Goal: Information Seeking & Learning: Check status

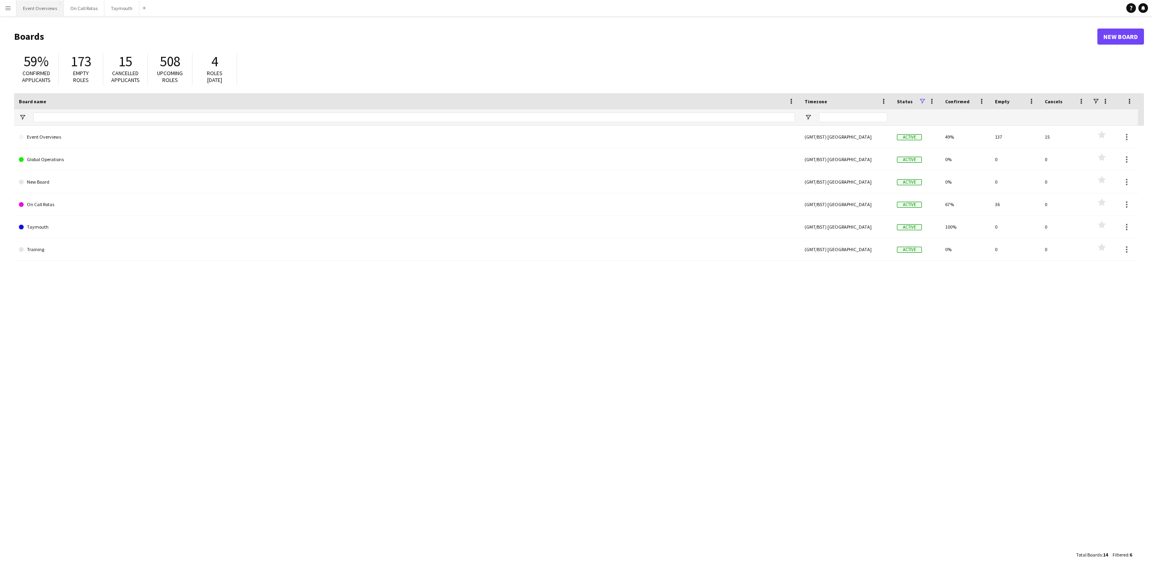
click at [45, 14] on button "Event Overviews Close" at bounding box center [39, 8] width 47 height 16
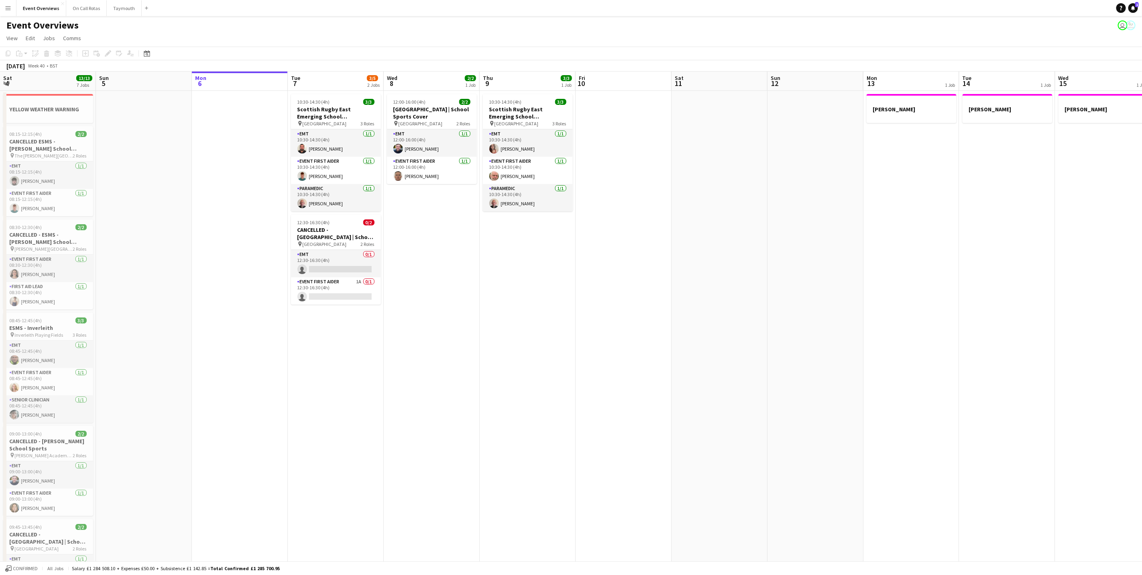
scroll to position [0, 212]
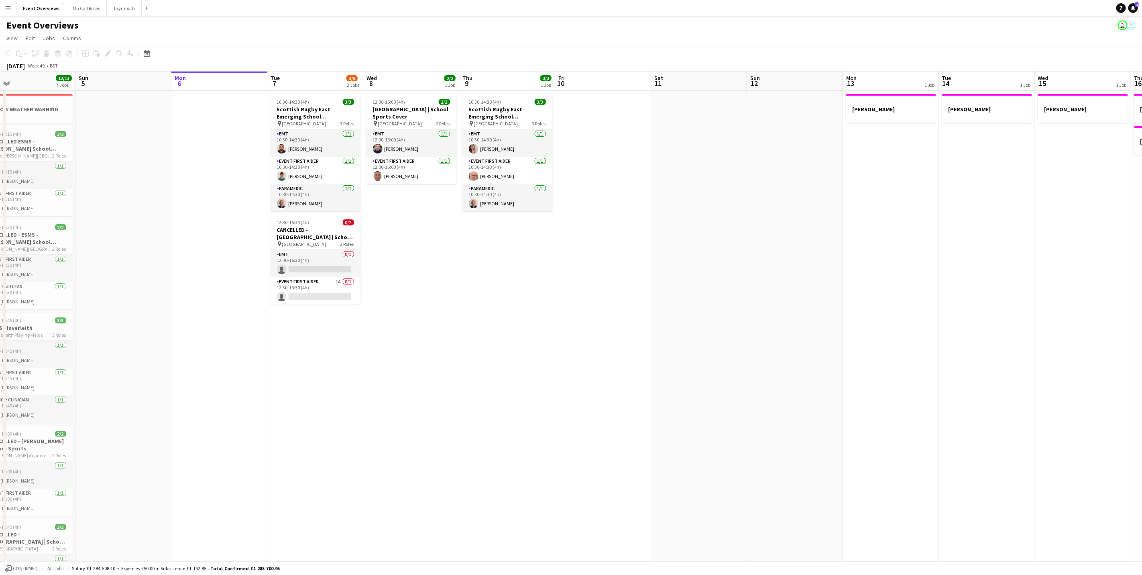
click at [536, 334] on app-calendar-viewport "Thu 2 Fri 3 15/23 3 Jobs Sat 4 13/13 7 Jobs Sun 5 Mon 6 Tue 7 3/5 2 Jobs Wed 8 …" at bounding box center [571, 399] width 1142 height 657
click at [958, 173] on app-calendar-viewport "Thu 2 Fri 3 15/23 3 Jobs Sat 4 13/13 7 Jobs Sun 5 Mon 6 Tue 7 3/5 2 Jobs Wed 8 …" at bounding box center [571, 399] width 1142 height 657
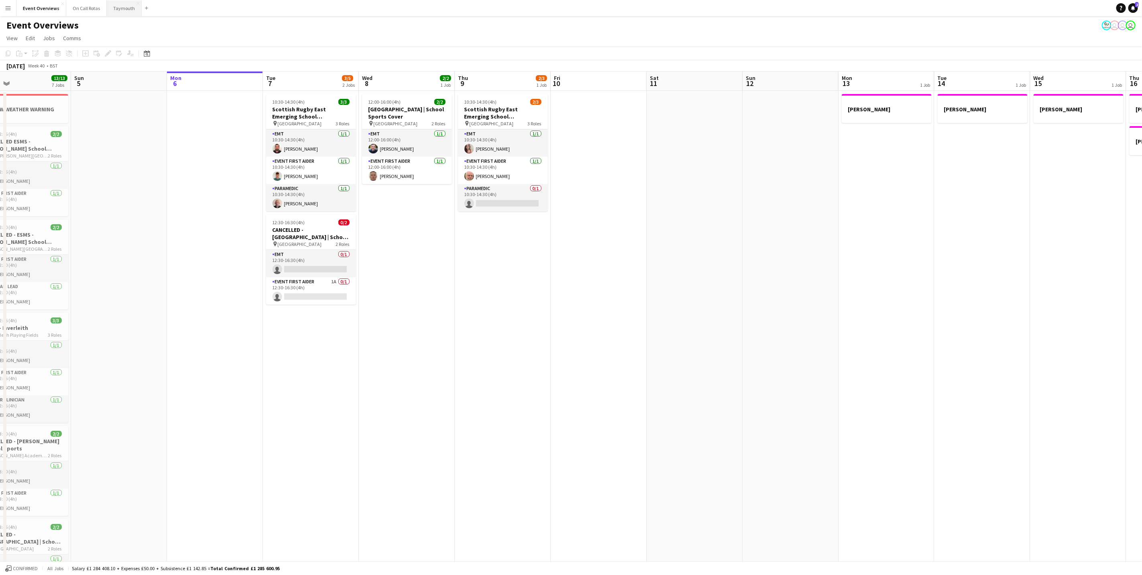
click at [121, 6] on button "Taymouth Close" at bounding box center [124, 8] width 35 height 16
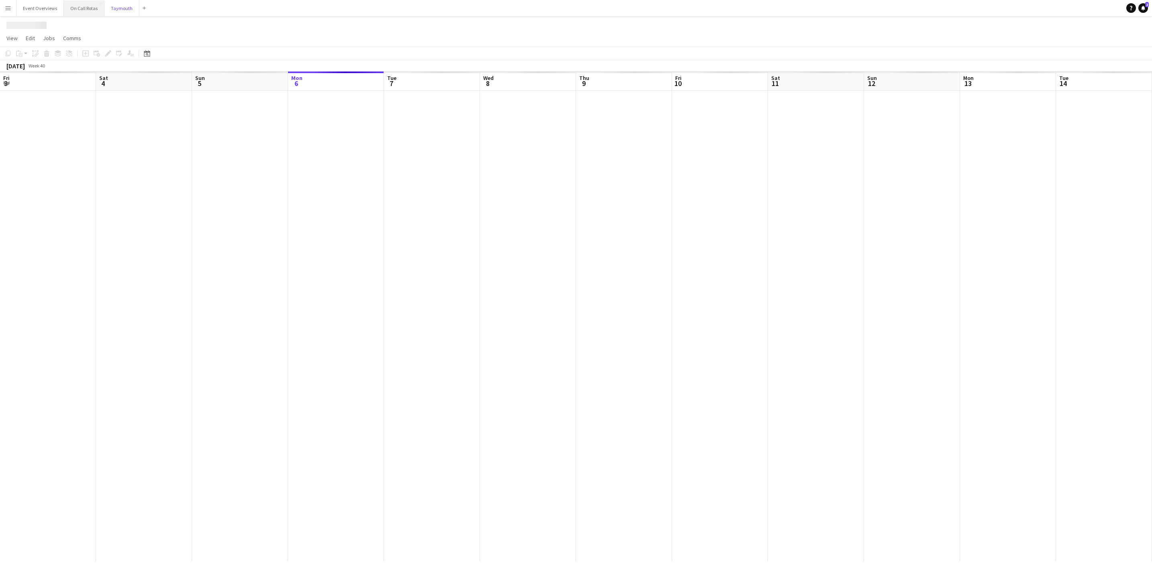
scroll to position [0, 192]
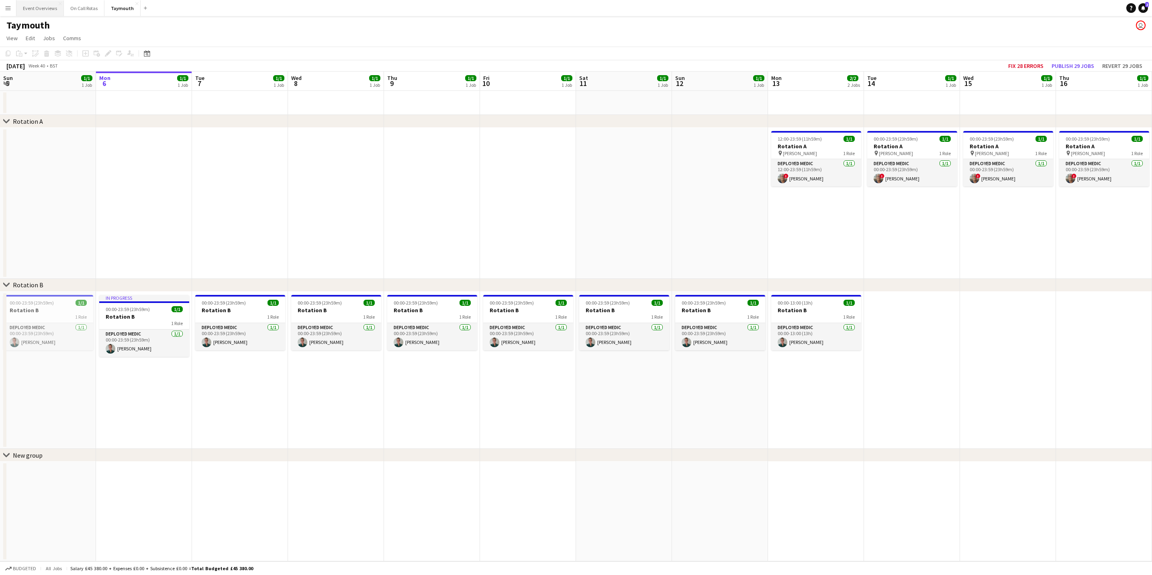
click at [43, 10] on button "Event Overviews Close" at bounding box center [39, 8] width 47 height 16
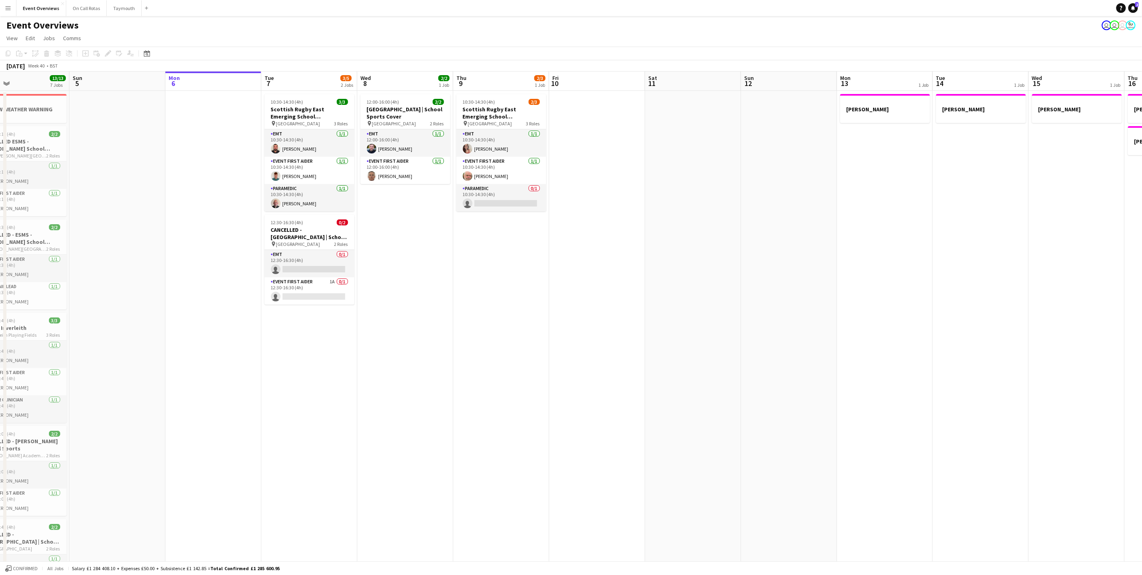
drag, startPoint x: 145, startPoint y: 270, endPoint x: 304, endPoint y: 261, distance: 159.7
click at [304, 268] on app-calendar-viewport "Thu 2 Fri 3 15/15 3 Jobs Sat 4 13/13 7 Jobs Sun 5 Mon 6 Tue 7 3/5 2 Jobs Wed 8 …" at bounding box center [571, 399] width 1142 height 657
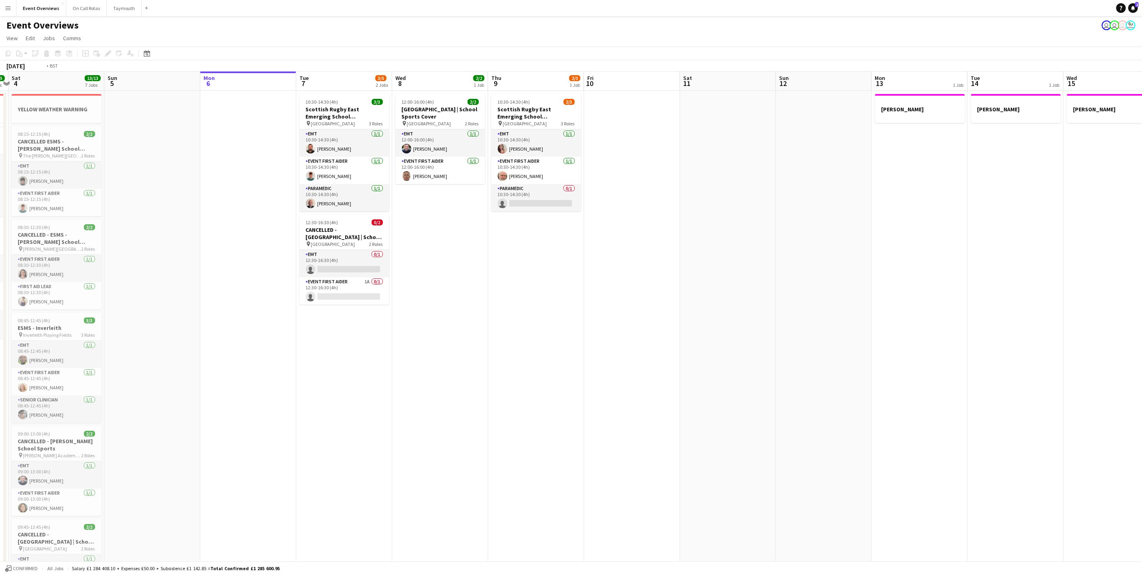
drag, startPoint x: 522, startPoint y: 175, endPoint x: 661, endPoint y: 135, distance: 144.6
click at [661, 135] on app-calendar-viewport "Wed 1 Thu 2 Fri 3 15/15 3 Jobs Sat 4 13/13 7 Jobs Sun 5 Mon 6 Tue 7 3/5 2 Jobs …" at bounding box center [571, 399] width 1142 height 657
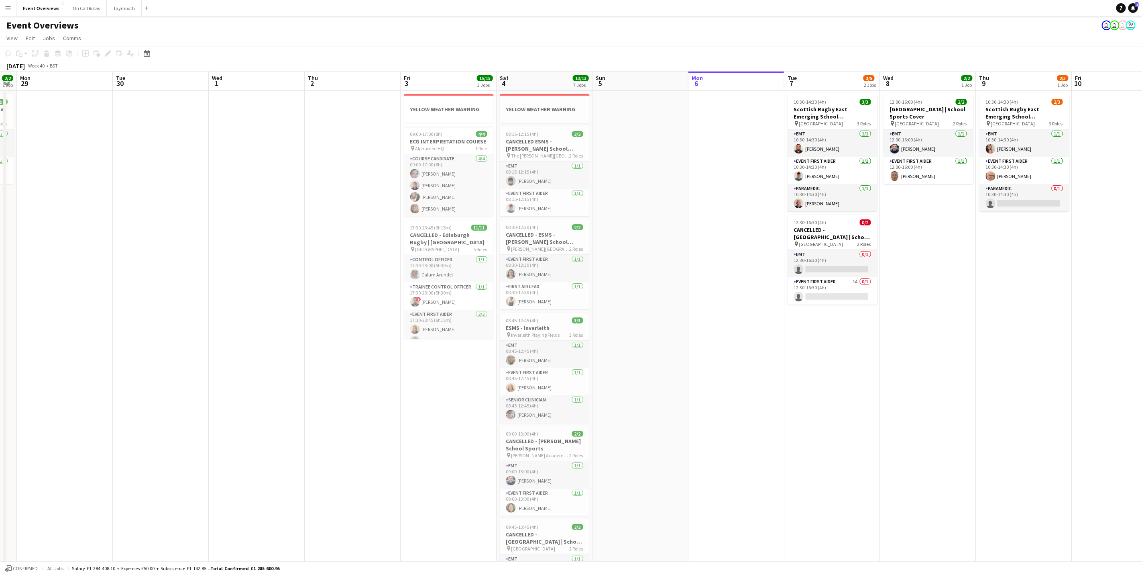
drag, startPoint x: 281, startPoint y: 387, endPoint x: 800, endPoint y: 270, distance: 532.2
click at [800, 270] on app-calendar-viewport "Fri 26 Sat 27 7/7 3 Jobs Sun 28 2/2 1 Job Mon 29 Tue 30 Wed 1 Thu 2 Fri 3 15/15…" at bounding box center [571, 399] width 1142 height 657
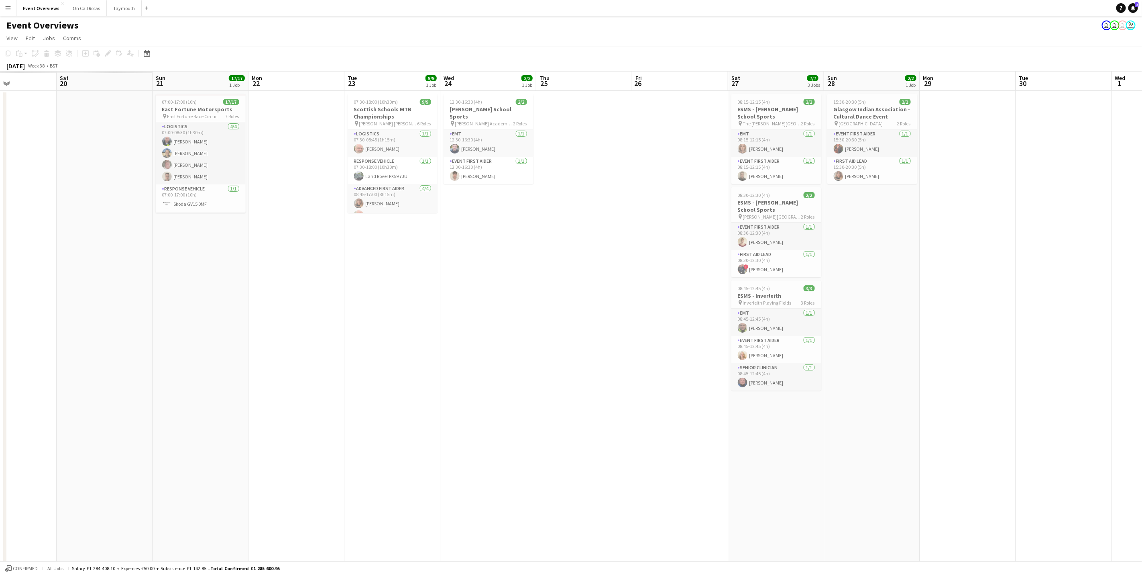
drag, startPoint x: 777, startPoint y: 241, endPoint x: 819, endPoint y: 235, distance: 42.6
click at [819, 235] on app-calendar-viewport "Wed 17 Thu 18 Fri 19 Sat 20 Sun 21 17/17 1 Job Mon 22 Tue 23 9/9 1 Job Wed 24 2…" at bounding box center [571, 399] width 1142 height 657
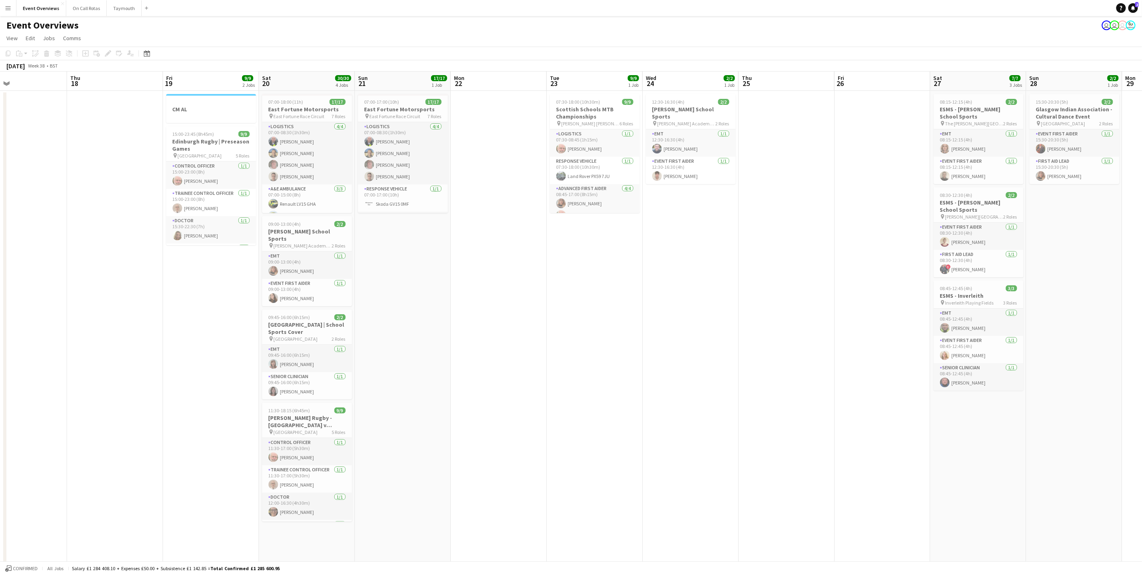
click at [775, 246] on app-calendar-viewport "Mon 15 Tue 16 Wed 17 Thu 18 Fri 19 9/9 2 Jobs Sat 20 30/30 4 Jobs Sun 21 17/17 …" at bounding box center [571, 399] width 1142 height 657
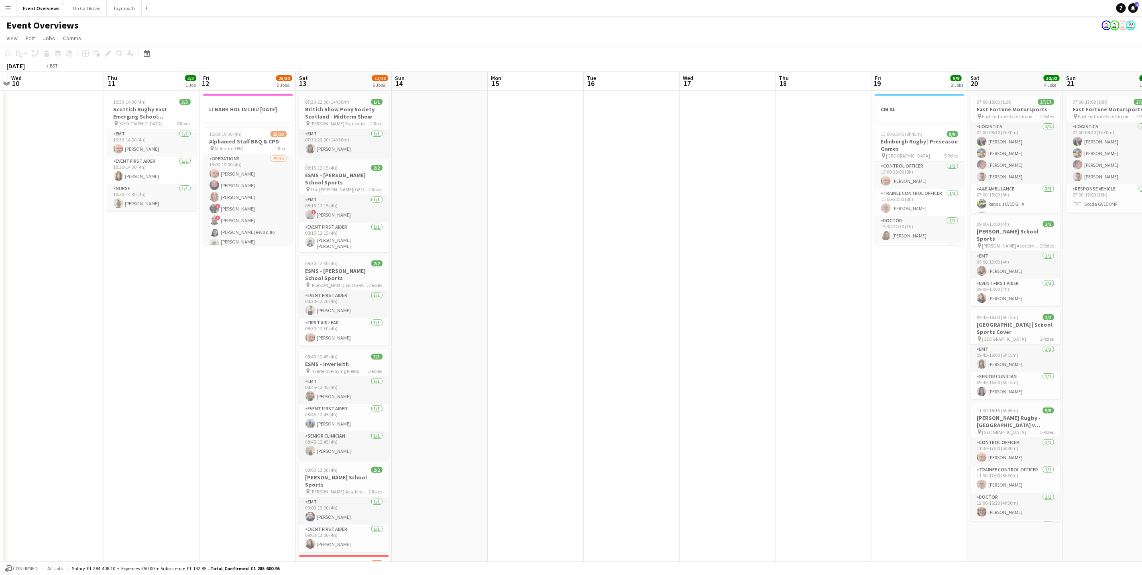
drag, startPoint x: 316, startPoint y: 279, endPoint x: 782, endPoint y: 212, distance: 471.1
click at [810, 211] on app-calendar-viewport "Tue 9 Wed 10 Thu 11 3/3 1 Job Fri 12 25/30 2 Jobs Sat 13 11/12 6 Jobs Sun 14 Mo…" at bounding box center [571, 399] width 1142 height 657
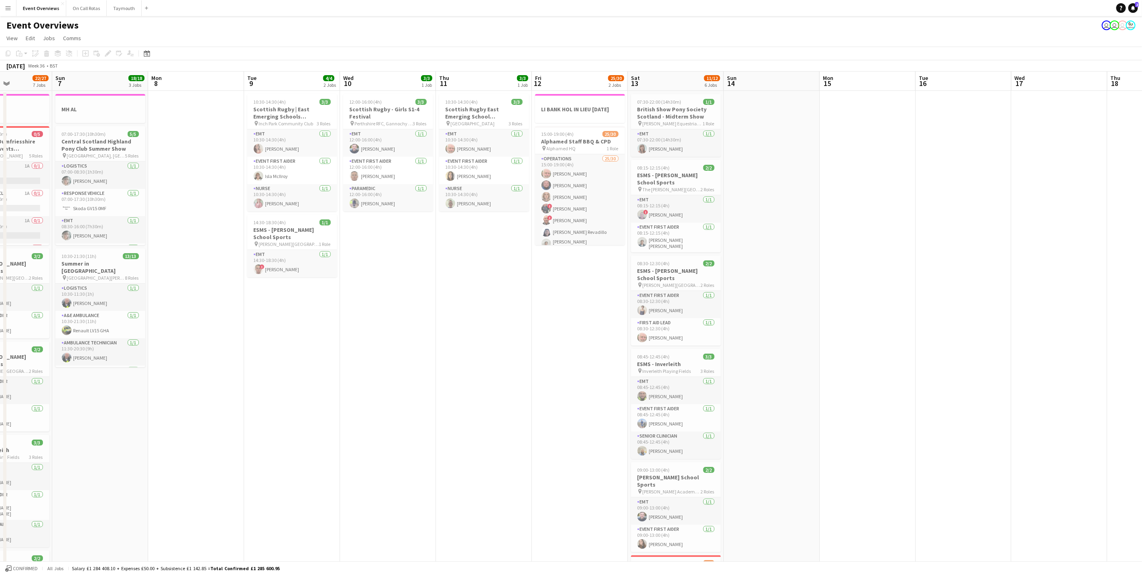
drag, startPoint x: 795, startPoint y: 300, endPoint x: 754, endPoint y: 292, distance: 41.8
click at [820, 293] on app-calendar-viewport "Fri 5 13/13 3 Jobs Sat 6 22/27 7 Jobs Sun 7 18/18 3 Jobs Mon 8 Tue 9 4/4 2 Jobs…" at bounding box center [571, 424] width 1142 height 707
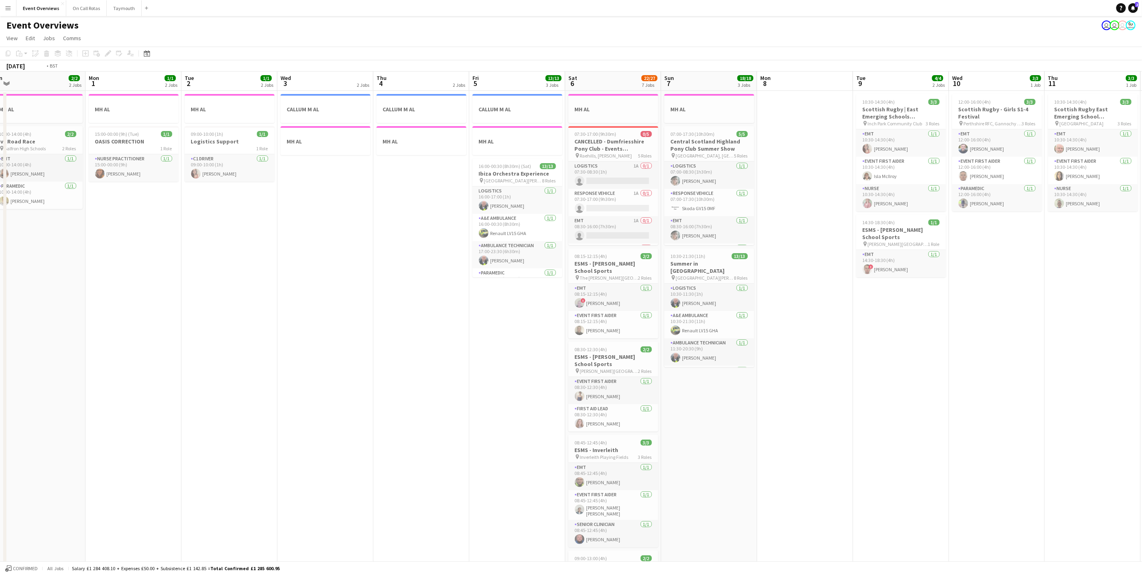
drag, startPoint x: 182, startPoint y: 315, endPoint x: 592, endPoint y: 214, distance: 421.5
click at [592, 214] on app-calendar-viewport "Sat 30 20/20 7 Jobs Sun 31 2/2 2 Jobs Mon 1 1/1 2 Jobs Tue 2 1/1 2 Jobs Wed 3 2…" at bounding box center [571, 424] width 1142 height 707
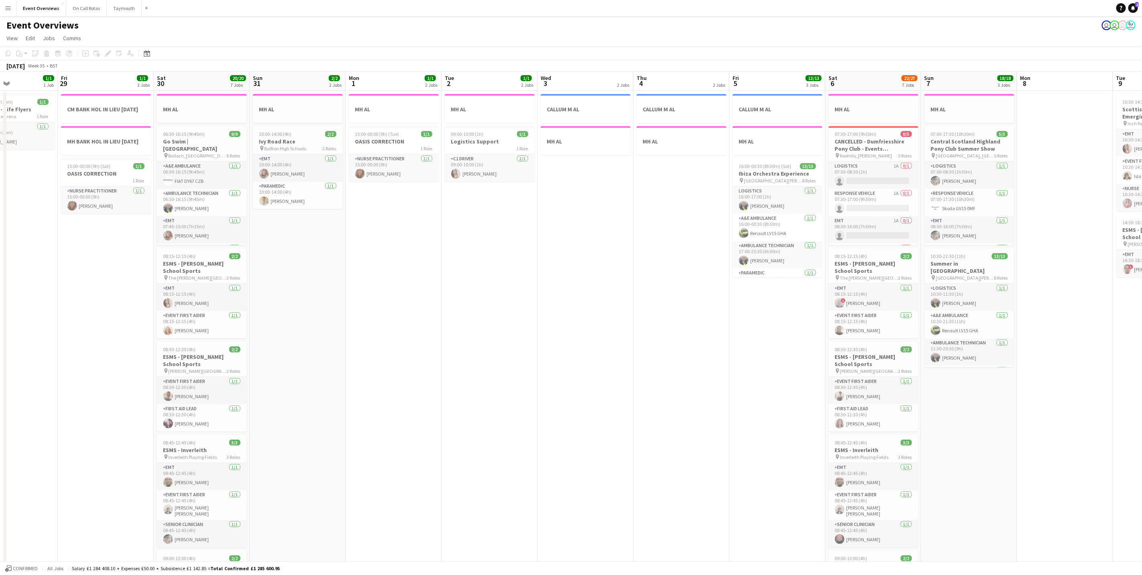
click at [688, 217] on app-calendar-viewport "Tue 26 Wed 27 Thu 28 1/1 1 Job Fri 29 1/1 3 Jobs Sat 30 20/20 7 Jobs Sun 31 2/2…" at bounding box center [571, 424] width 1142 height 707
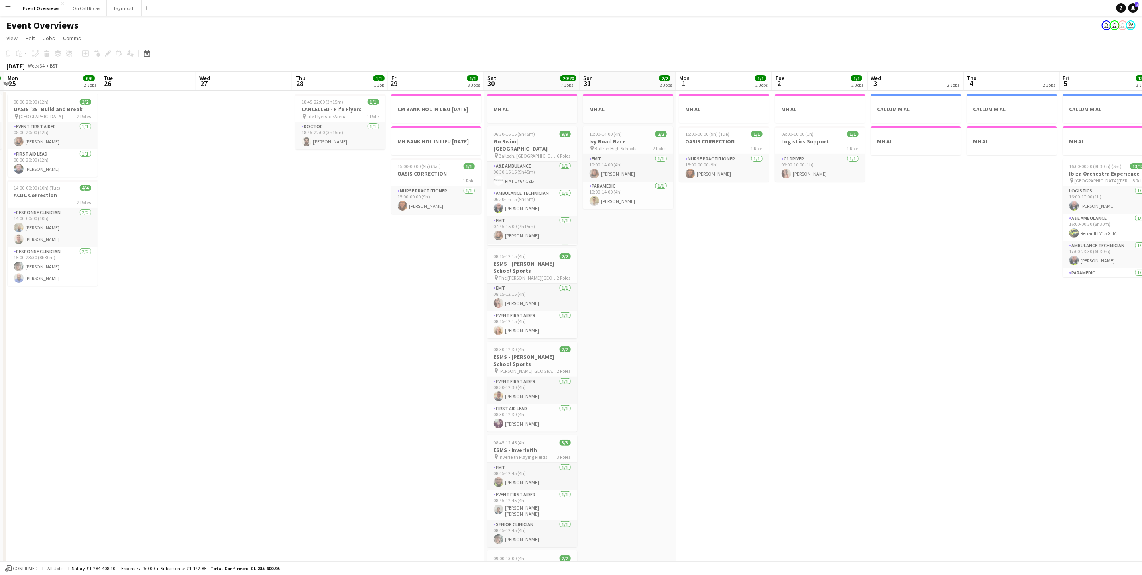
scroll to position [0, 254]
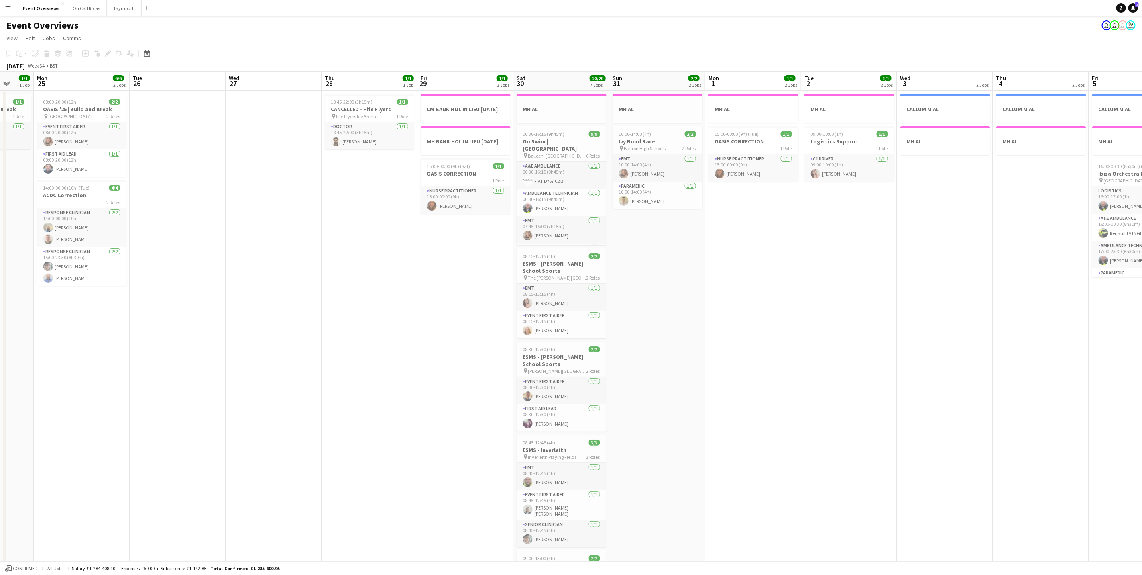
drag, startPoint x: 610, startPoint y: 228, endPoint x: 911, endPoint y: 153, distance: 310.4
click at [911, 153] on app-calendar-viewport "Fri 22 1/1 1 Job Sat 23 13/13 6 Jobs Sun 24 1/1 1 Job Mon 25 6/6 2 Jobs Tue 26 …" at bounding box center [571, 424] width 1142 height 707
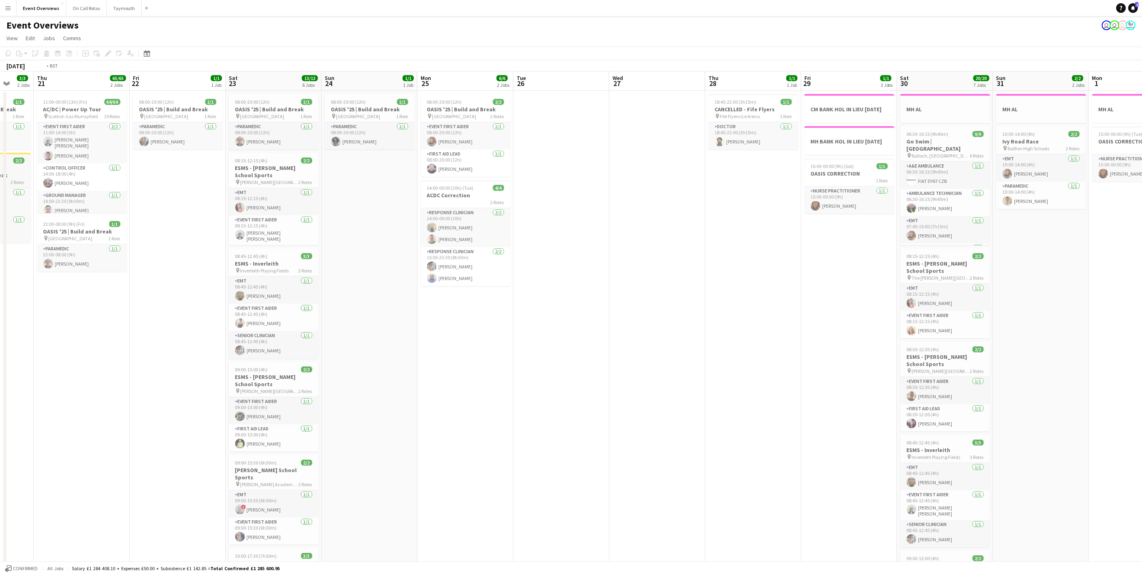
scroll to position [0, 0]
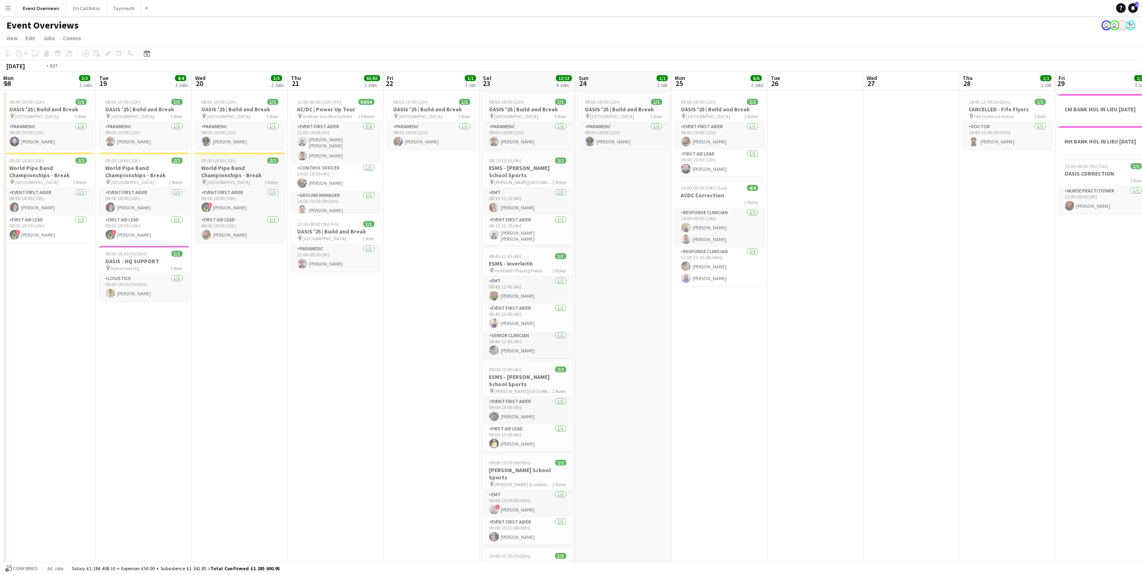
drag, startPoint x: 208, startPoint y: 300, endPoint x: 906, endPoint y: 157, distance: 712.2
click at [1057, 131] on app-calendar-viewport "Mon 18 3/3 2 Jobs Tue 19 4/4 3 Jobs Wed 20 3/3 2 Jobs Thu 21 65/65 2 Jobs Fri 2…" at bounding box center [571, 424] width 1142 height 707
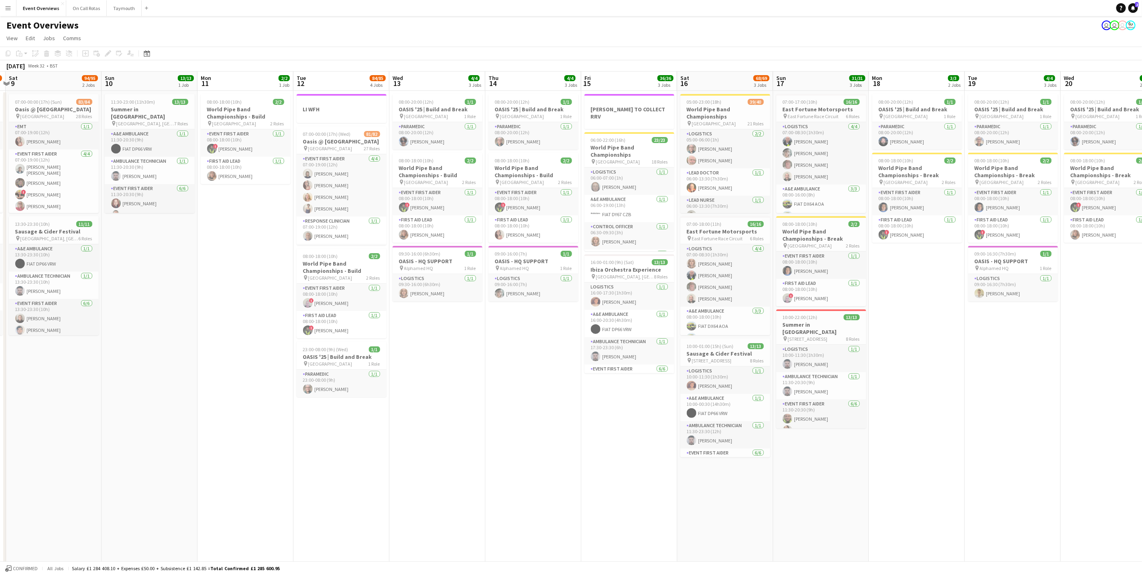
drag, startPoint x: 282, startPoint y: 321, endPoint x: 724, endPoint y: 245, distance: 448.7
click at [817, 242] on app-calendar-viewport "Wed 6 Thu 7 Fri 8 96/97 2 Jobs Sat 9 94/95 2 Jobs Sun 10 13/13 1 Job Mon 11 2/2…" at bounding box center [571, 424] width 1142 height 707
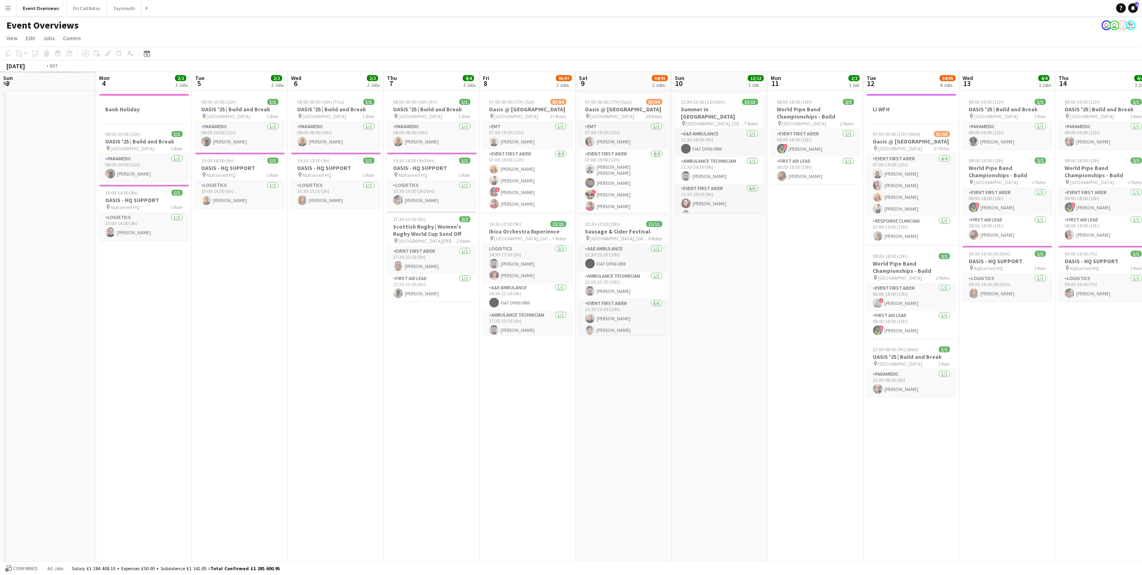
drag, startPoint x: 140, startPoint y: 373, endPoint x: 850, endPoint y: 328, distance: 711.4
click at [850, 328] on app-calendar-viewport "Sun 3 Mon 4 2/2 3 Jobs Tue 5 2/2 2 Jobs Wed 6 2/2 2 Jobs Thu 7 4/4 3 Jobs Fri 8…" at bounding box center [571, 424] width 1142 height 707
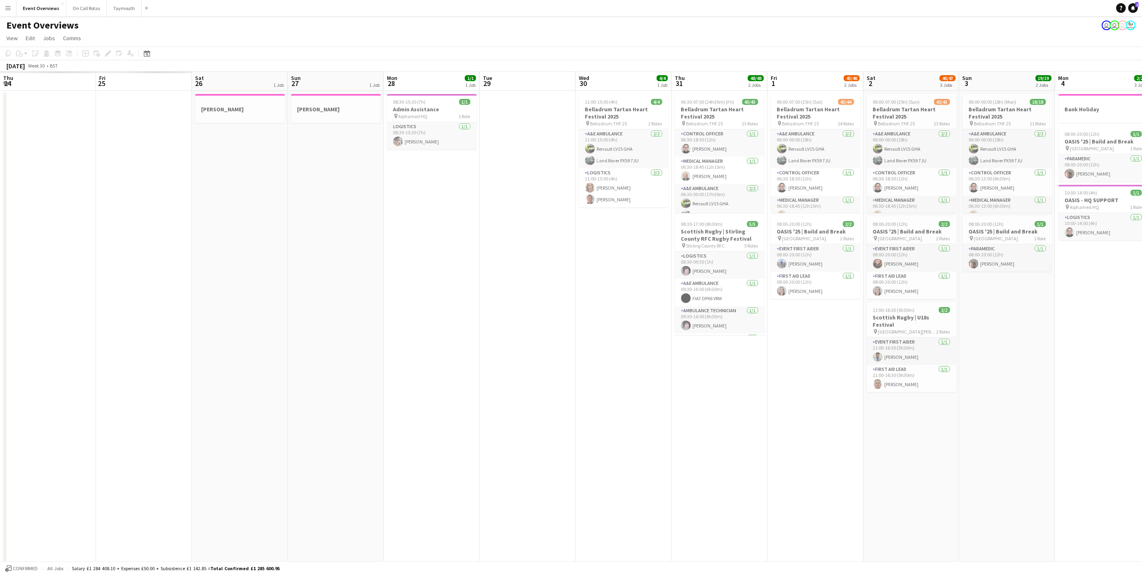
drag, startPoint x: 795, startPoint y: 286, endPoint x: 554, endPoint y: 327, distance: 244.4
click at [899, 258] on app-calendar-viewport "Tue 22 Wed 23 Thu 24 Fri 25 Sat 26 1 Job Sun 27 1 Job Mon 28 1/1 1 Job Tue 29 W…" at bounding box center [571, 424] width 1142 height 707
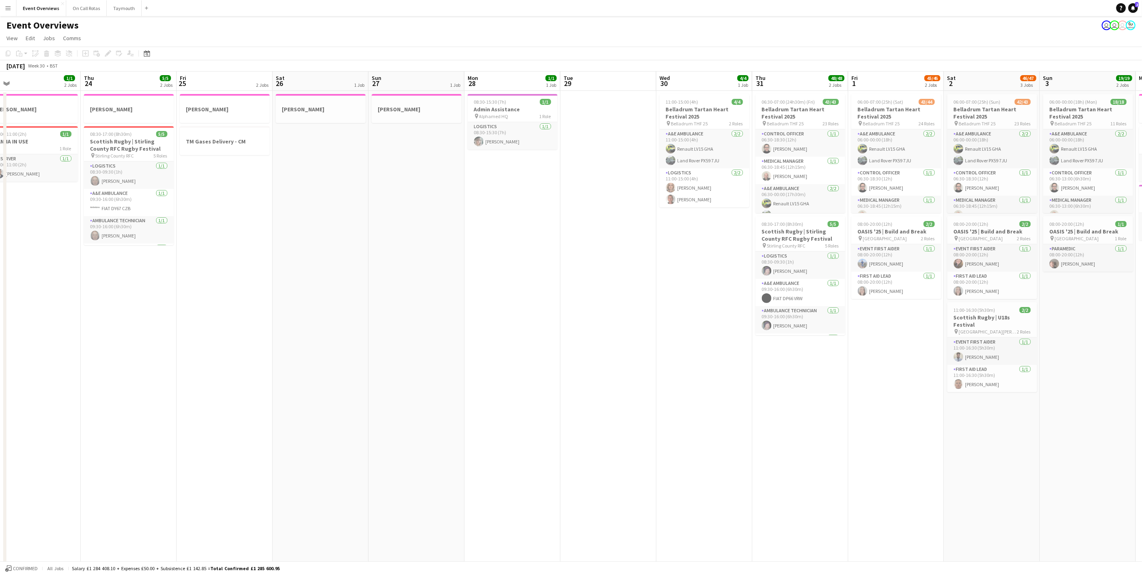
drag, startPoint x: 640, startPoint y: 291, endPoint x: 608, endPoint y: 290, distance: 31.7
click at [916, 250] on app-calendar-viewport "Mon 21 1 Job Tue 22 6/6 3 Jobs Wed 23 1/1 2 Jobs Thu 24 5/5 2 Jobs Fri 25 2 Job…" at bounding box center [571, 424] width 1142 height 707
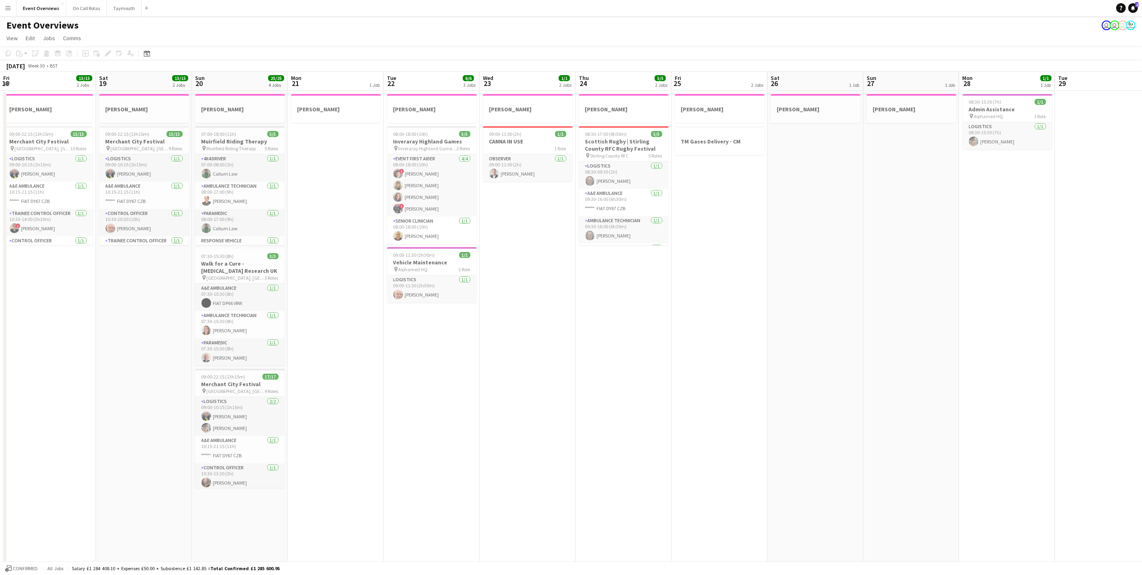
drag, startPoint x: 709, startPoint y: 290, endPoint x: 600, endPoint y: 275, distance: 109.4
click at [1017, 229] on app-calendar-viewport "Wed 16 1 Job Thu 17 1 Job Fri 18 15/15 2 Jobs Sat 19 15/15 2 Jobs Sun 20 25/25 …" at bounding box center [571, 424] width 1142 height 707
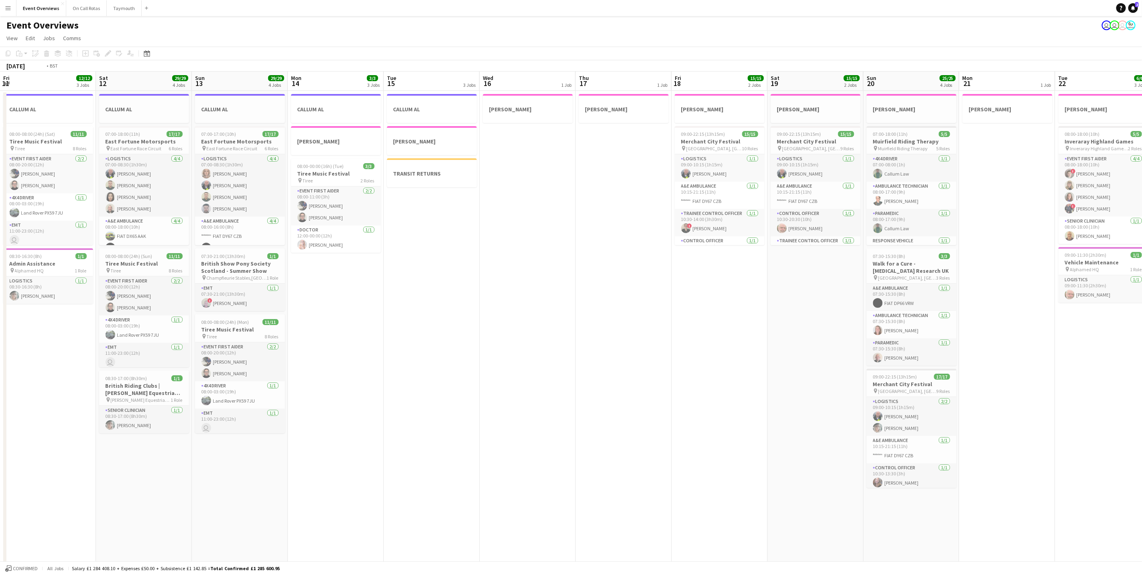
click at [949, 214] on app-calendar-viewport "Wed 9 Thu 10 Fri 11 12/12 3 Jobs Sat 12 29/29 4 Jobs Sun 13 29/29 4 Jobs Mon 14…" at bounding box center [571, 424] width 1142 height 707
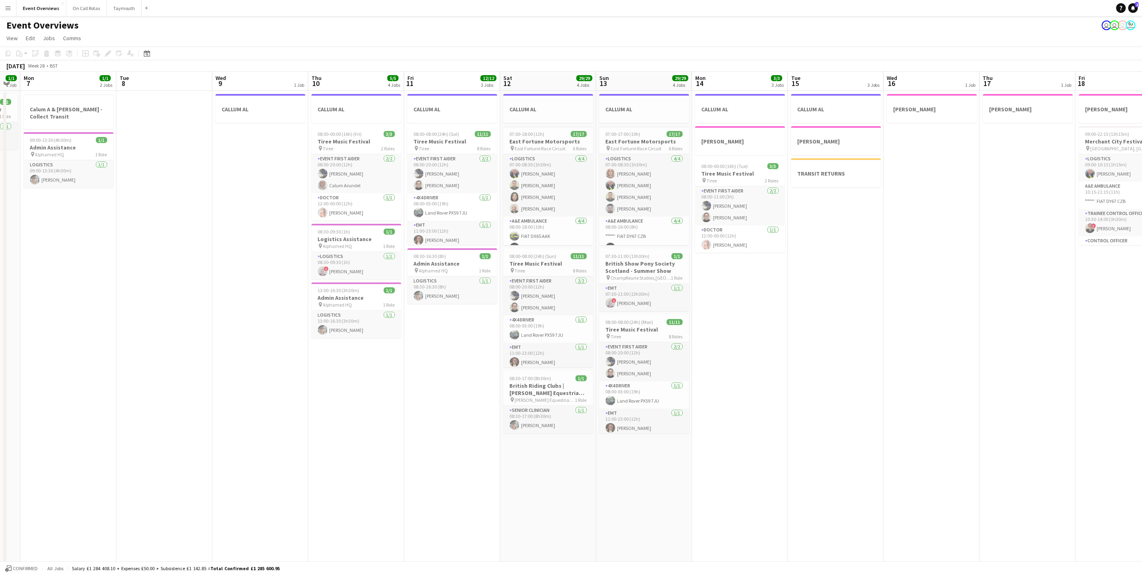
drag, startPoint x: 361, startPoint y: 279, endPoint x: 1026, endPoint y: 179, distance: 672.6
click at [1026, 179] on app-calendar-viewport "Fri 4 Sat 5 Sun 6 1/1 1 Job Mon 7 1/1 2 Jobs Tue 8 Wed 9 1 Job Thu 10 5/5 4 Job…" at bounding box center [571, 424] width 1142 height 707
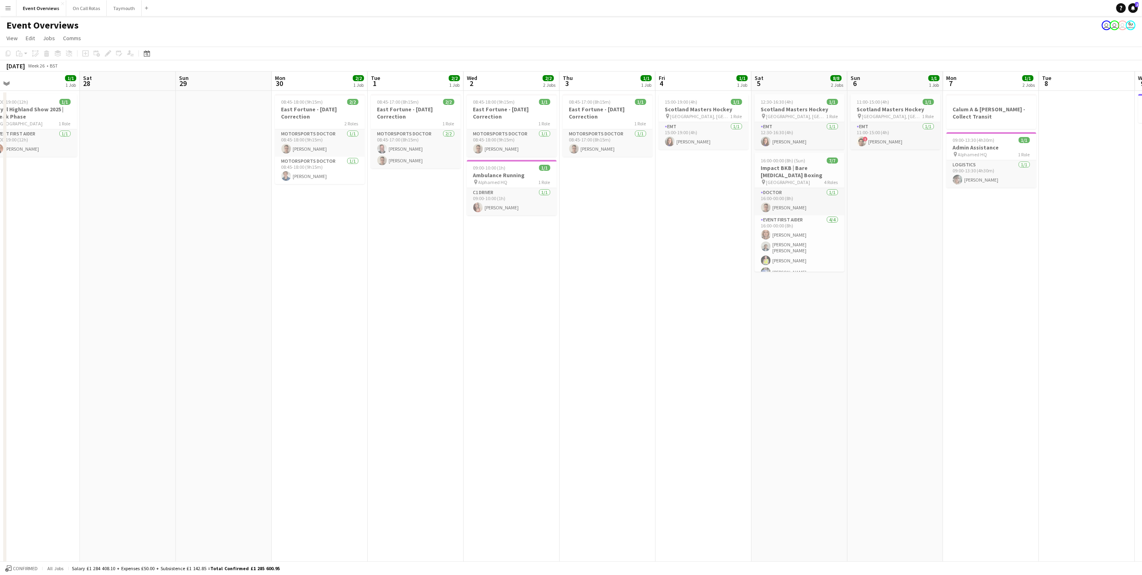
drag, startPoint x: 517, startPoint y: 281, endPoint x: 902, endPoint y: 223, distance: 388.7
click at [998, 190] on app-calendar-viewport "Wed 25 1/1 1 Job Thu 26 2/2 2 Jobs Fri 27 1/1 1 Job Sat 28 Sun 29 Mon 30 2/2 1 …" at bounding box center [571, 424] width 1142 height 707
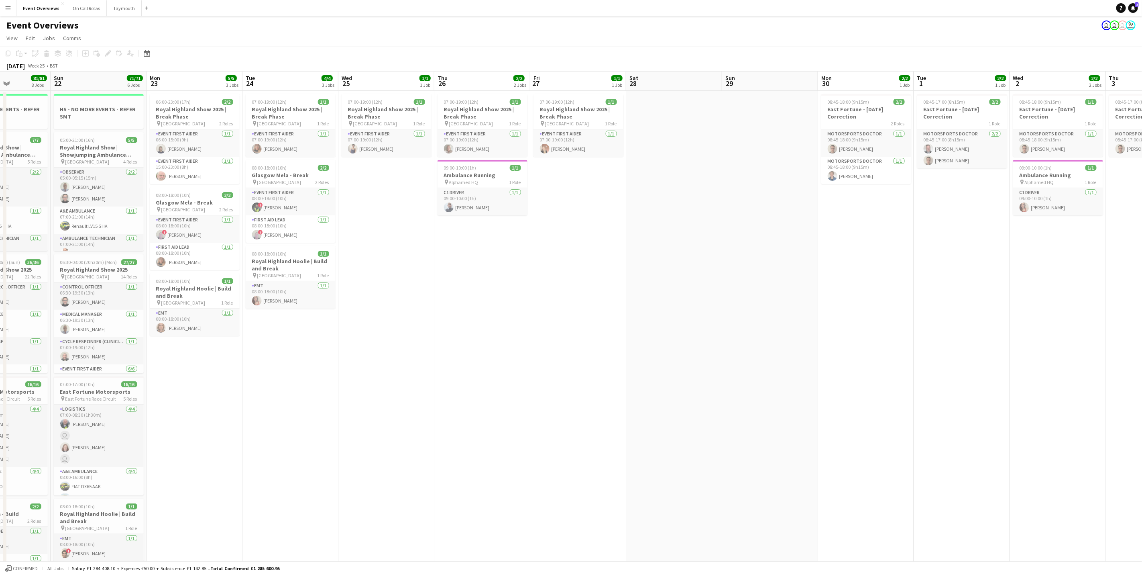
click at [1041, 223] on app-calendar-viewport "Thu 19 Fri 20 Sat 21 81/81 8 Jobs Sun 22 71/71 6 Jobs Mon 23 5/5 3 Jobs Tue 24 …" at bounding box center [571, 478] width 1142 height 814
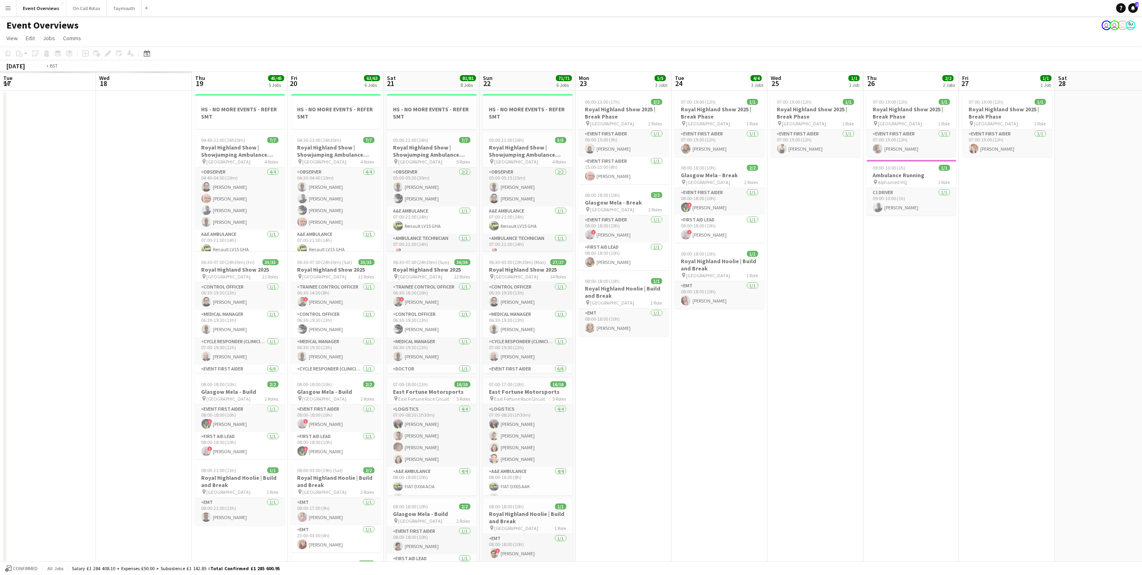
drag, startPoint x: 904, startPoint y: 228, endPoint x: 1014, endPoint y: 204, distance: 113.0
click at [1014, 204] on app-calendar-viewport "Sun 15 Mon 16 Tue 17 Wed 18 Thu 19 45/45 5 Jobs Fri 20 63/63 6 Jobs Sat 21 81/8…" at bounding box center [571, 478] width 1142 height 814
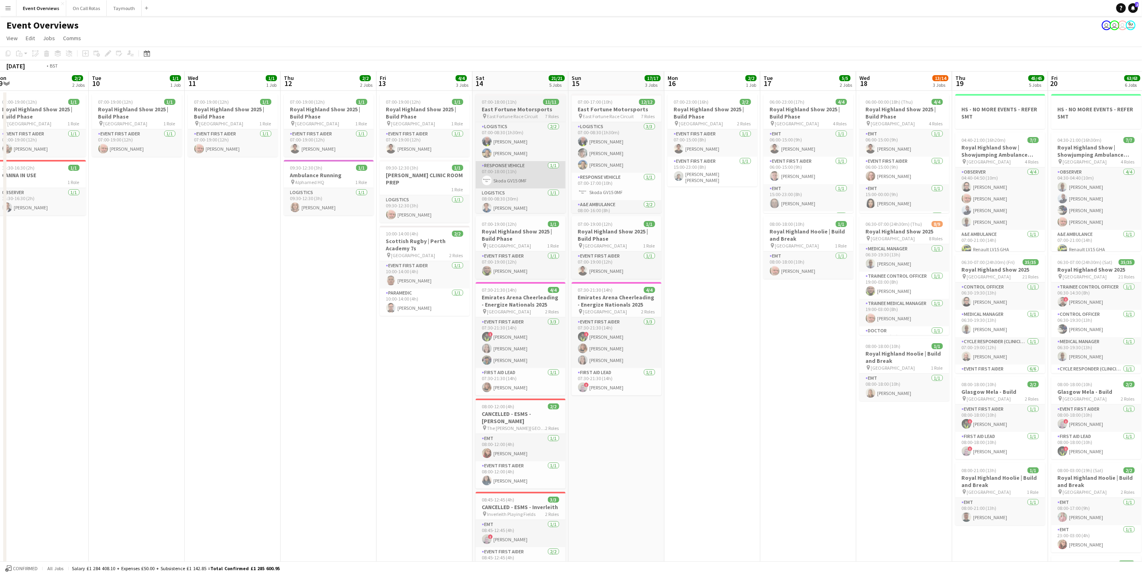
click at [923, 159] on app-calendar-viewport "Mon 9 2/2 2 Jobs Tue 10 1/1 1 Job Wed 11 1/1 1 Job Thu 12 2/2 2 Jobs Fri 13 4/4…" at bounding box center [571, 478] width 1142 height 814
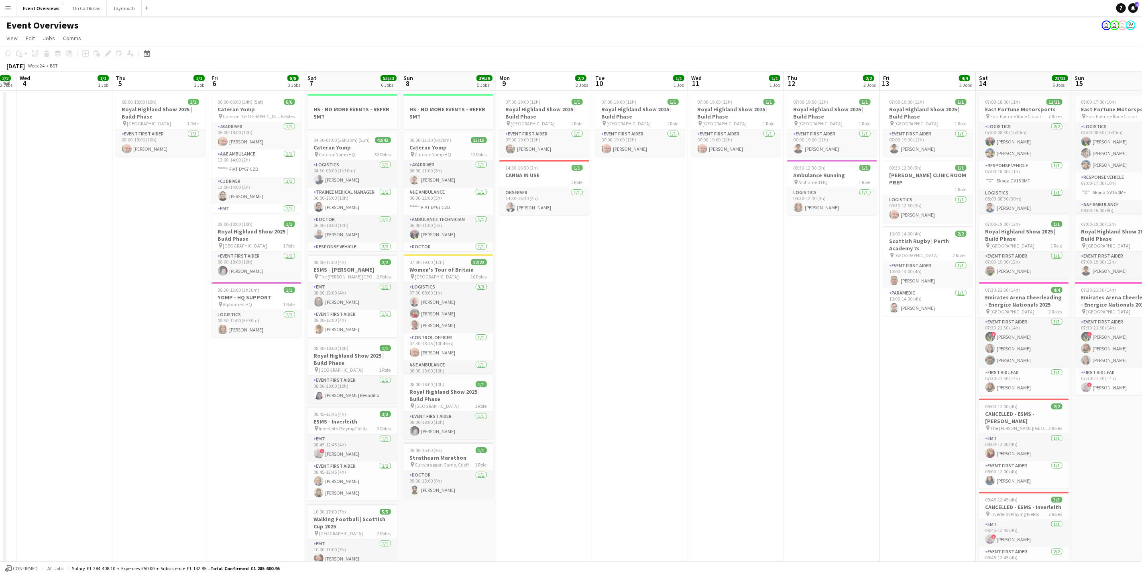
drag, startPoint x: 496, startPoint y: 247, endPoint x: 970, endPoint y: 176, distance: 478.8
click at [995, 173] on app-calendar-viewport "Tue 3 2/2 2 Jobs Wed 4 1/1 1 Job Thu 5 1/1 1 Job Fri 6 8/8 3 Jobs Sat 7 53/53 6…" at bounding box center [571, 478] width 1142 height 814
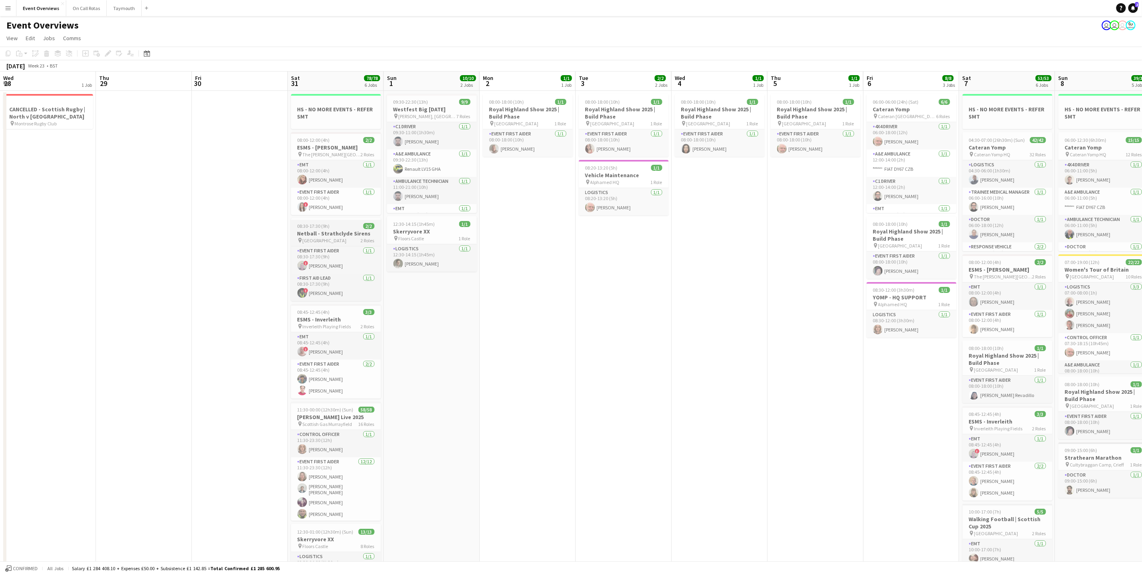
drag, startPoint x: 531, startPoint y: 265, endPoint x: 710, endPoint y: 226, distance: 182.5
click at [885, 205] on app-calendar-viewport "Mon 26 Tue 27 Wed 28 1 Job Thu 29 Fri 30 Sat 31 78/78 6 Jobs Sun 1 10/10 2 Jobs…" at bounding box center [571, 478] width 1142 height 814
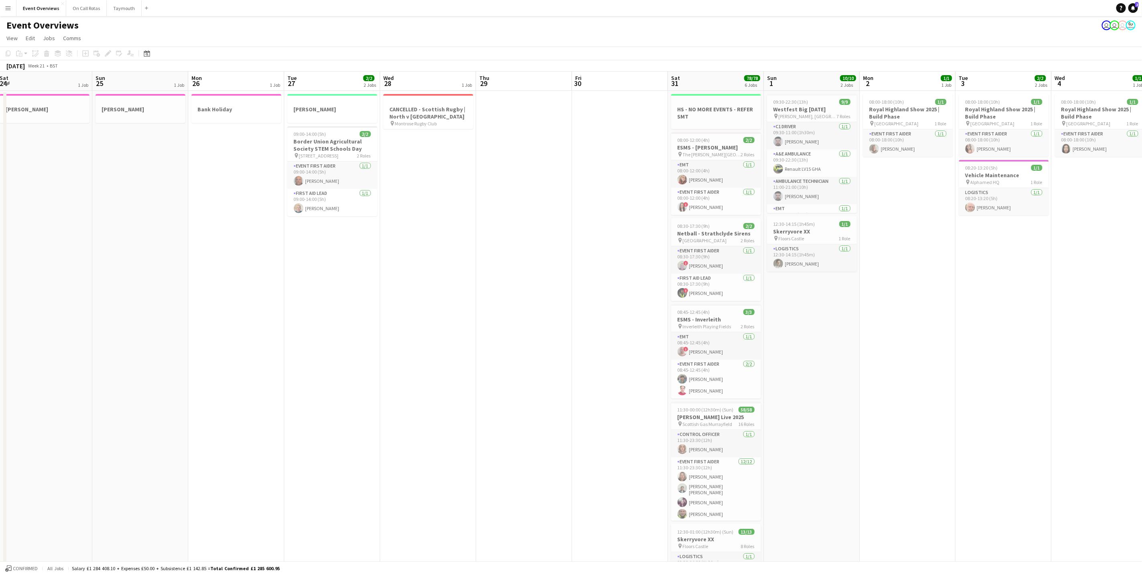
drag, startPoint x: 484, startPoint y: 264, endPoint x: 971, endPoint y: 184, distance: 493.7
click at [997, 182] on app-calendar-viewport "Thu 22 2 Jobs Fri 23 1 Job Sat 24 1 Job Sun 25 1 Job Mon 26 1 Job Tue 27 2/2 2 …" at bounding box center [571, 478] width 1142 height 814
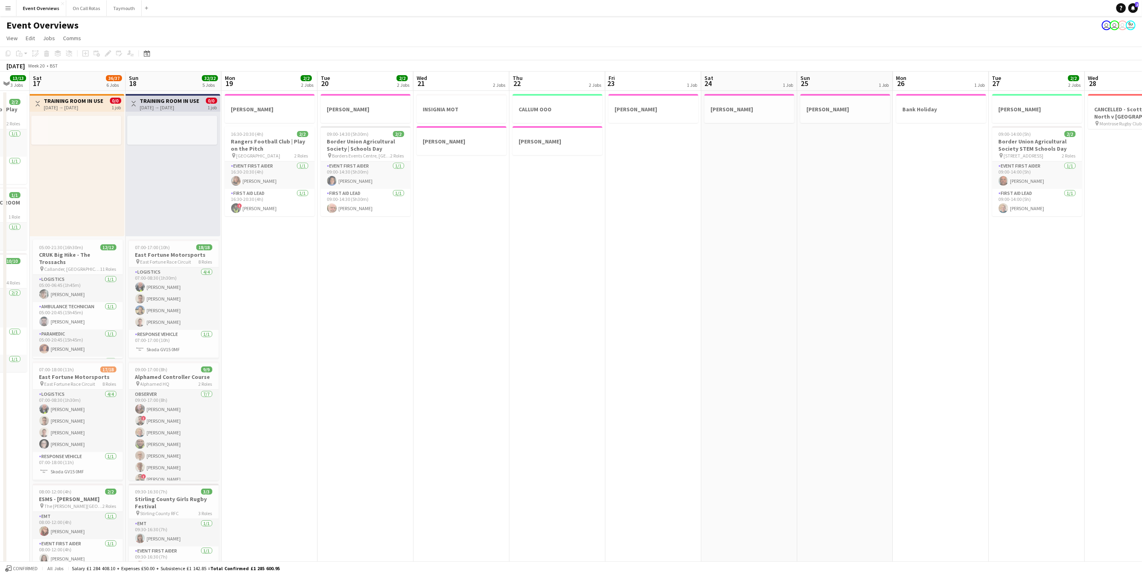
drag, startPoint x: 352, startPoint y: 281, endPoint x: 1016, endPoint y: 187, distance: 670.4
click at [1016, 187] on app-calendar-viewport "Wed 14 Thu 15 Fri 16 13/13 3 Jobs Sat 17 36/37 6 Jobs Sun 18 32/32 5 Jobs Mon 1…" at bounding box center [571, 478] width 1142 height 814
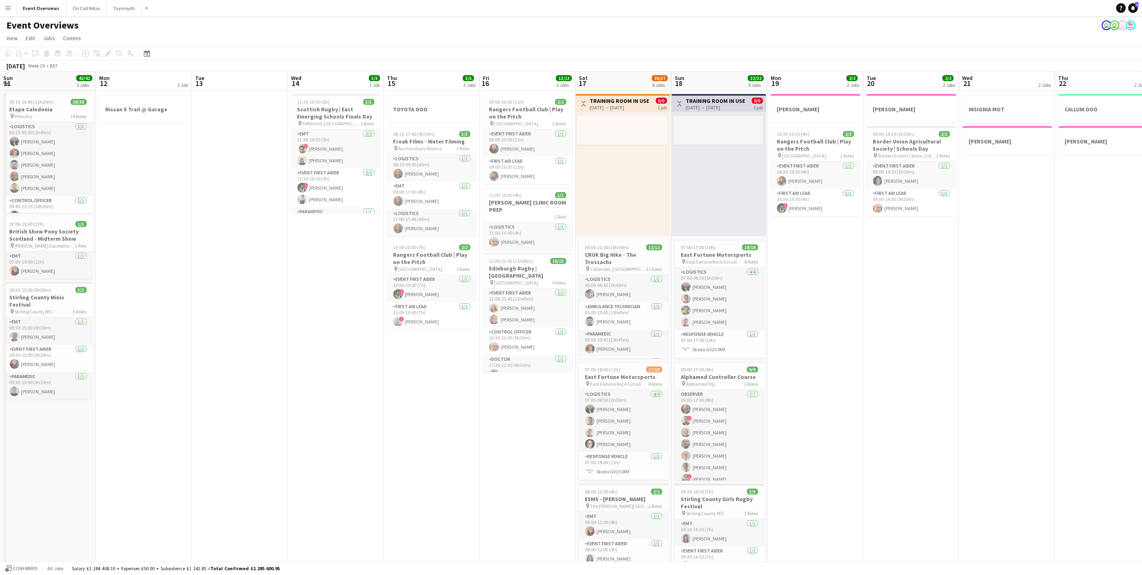
drag, startPoint x: 447, startPoint y: 267, endPoint x: 982, endPoint y: 192, distance: 540.5
click at [1081, 178] on app-calendar-viewport "Fri 9 Sat 10 11/11 4 Jobs Sun 11 42/42 3 Jobs Mon 12 1 Job Tue 13 Wed 14 5/5 1 …" at bounding box center [571, 478] width 1142 height 814
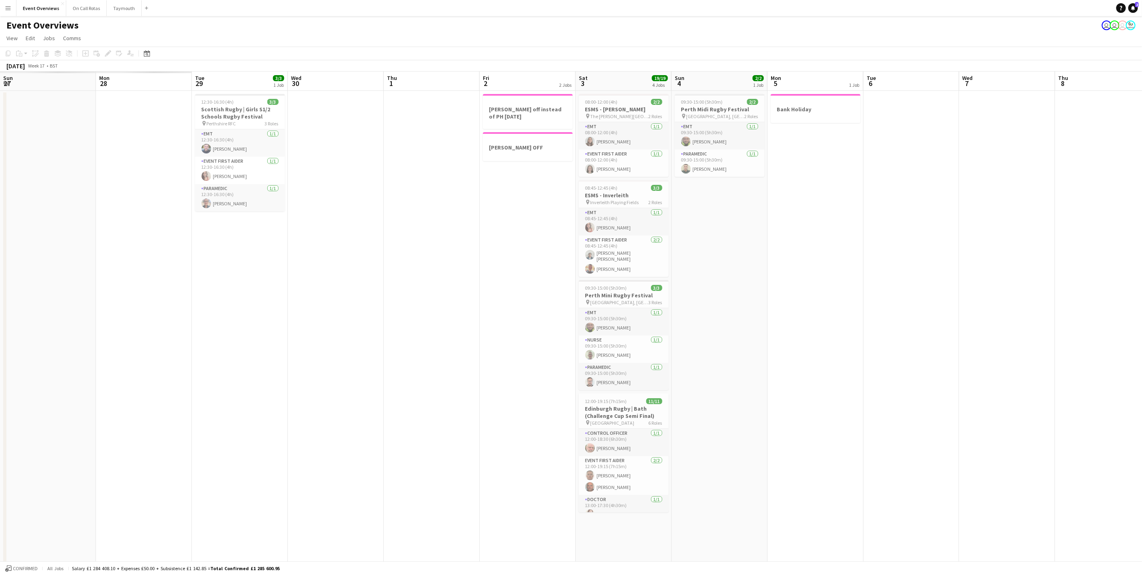
click at [1040, 168] on app-calendar-viewport "Fri 25 Sat 26 Sun 27 Mon 28 Tue 29 3/3 1 Job Wed 30 Thu 1 Fri 2 2 Jobs Sat 3 19…" at bounding box center [571, 478] width 1142 height 814
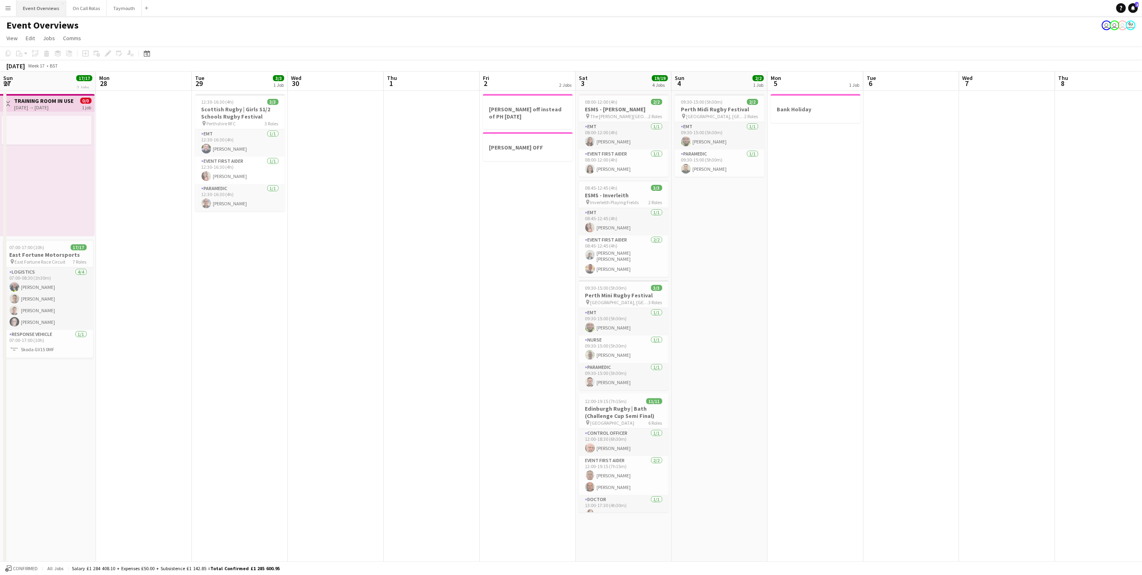
click at [47, 12] on button "Event Overviews Close" at bounding box center [41, 8] width 50 height 16
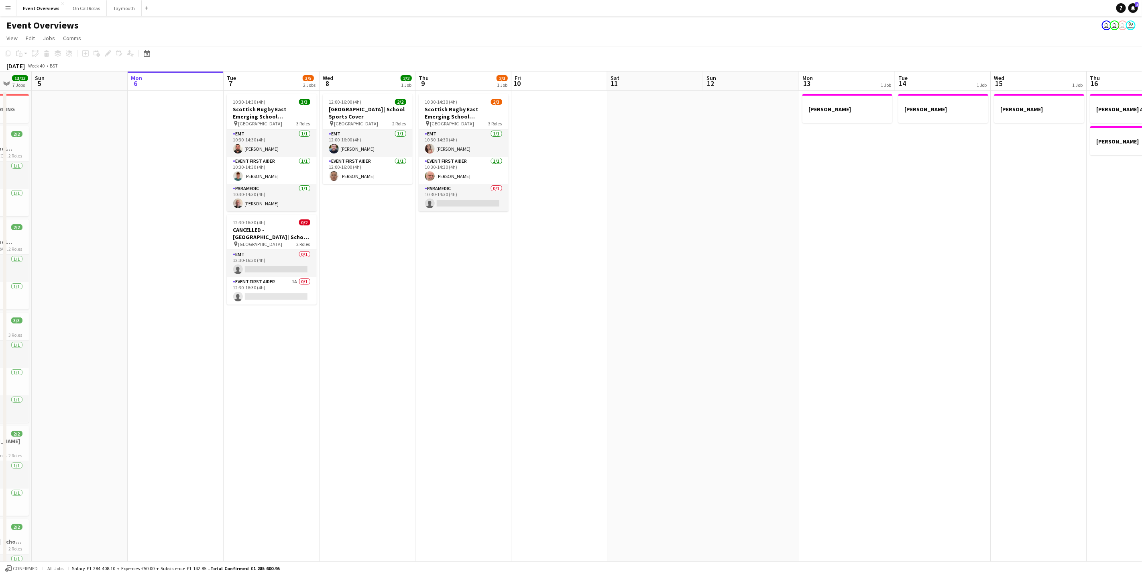
click at [574, 429] on app-calendar-viewport "Fri 3 15/15 3 Jobs Sat 4 13/13 7 Jobs Sun 5 Mon 6 Tue 7 3/5 2 Jobs Wed 8 2/2 1 …" at bounding box center [571, 399] width 1142 height 657
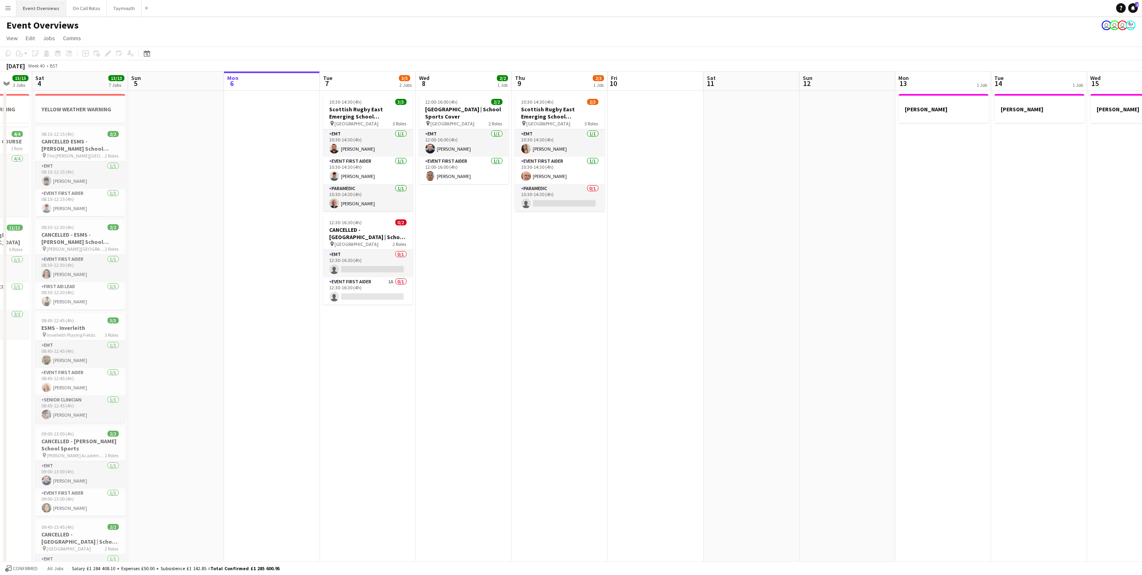
click at [23, 12] on button "Event Overviews Close" at bounding box center [41, 8] width 50 height 16
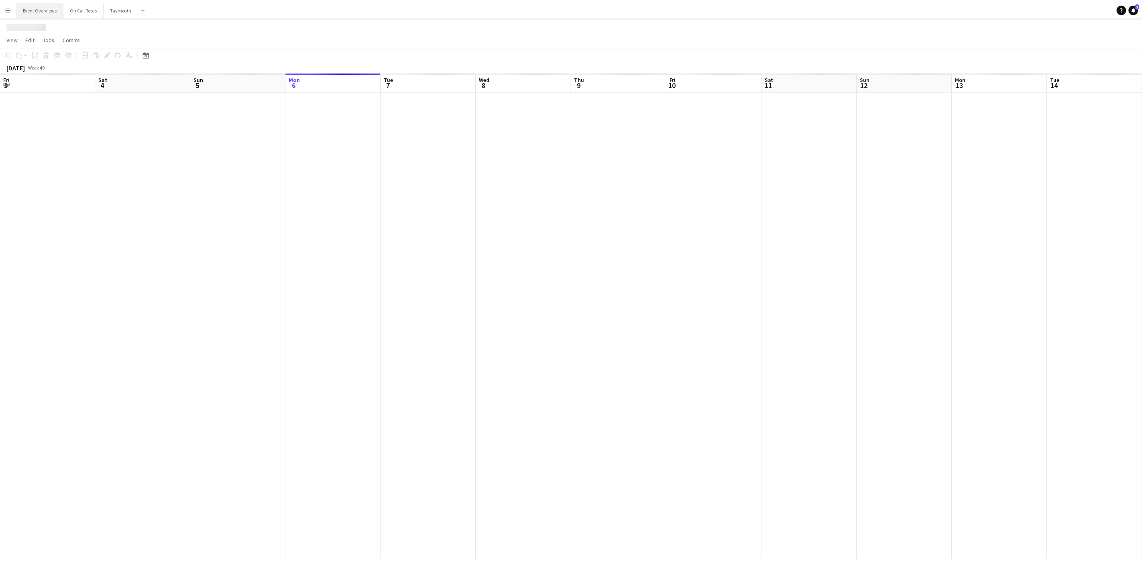
scroll to position [0, 192]
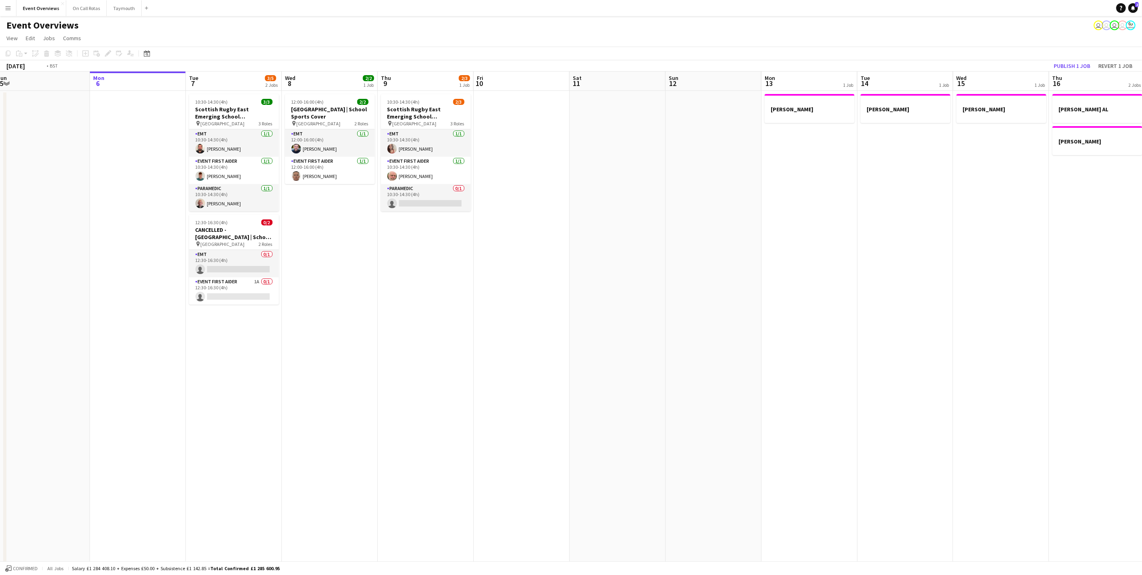
drag, startPoint x: 964, startPoint y: 222, endPoint x: 311, endPoint y: 279, distance: 655.9
click at [311, 281] on app-calendar-viewport "Fri 3 15/15 3 Jobs Sat 4 13/13 7 Jobs Sun 5 Mon 6 Tue 7 3/5 2 Jobs Wed 8 2/2 1 …" at bounding box center [571, 399] width 1142 height 657
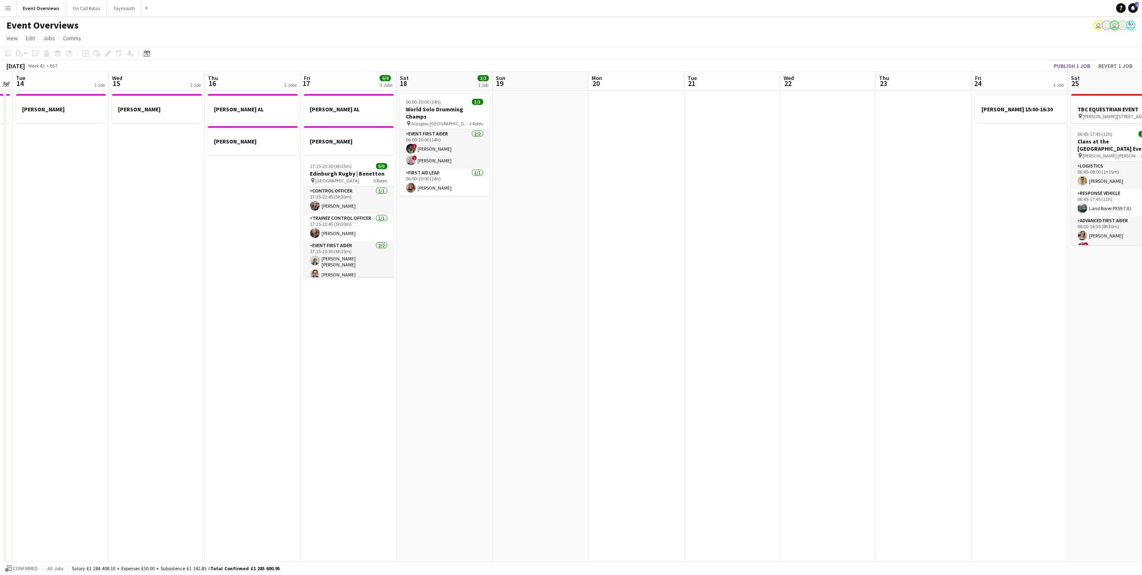
scroll to position [0, 323]
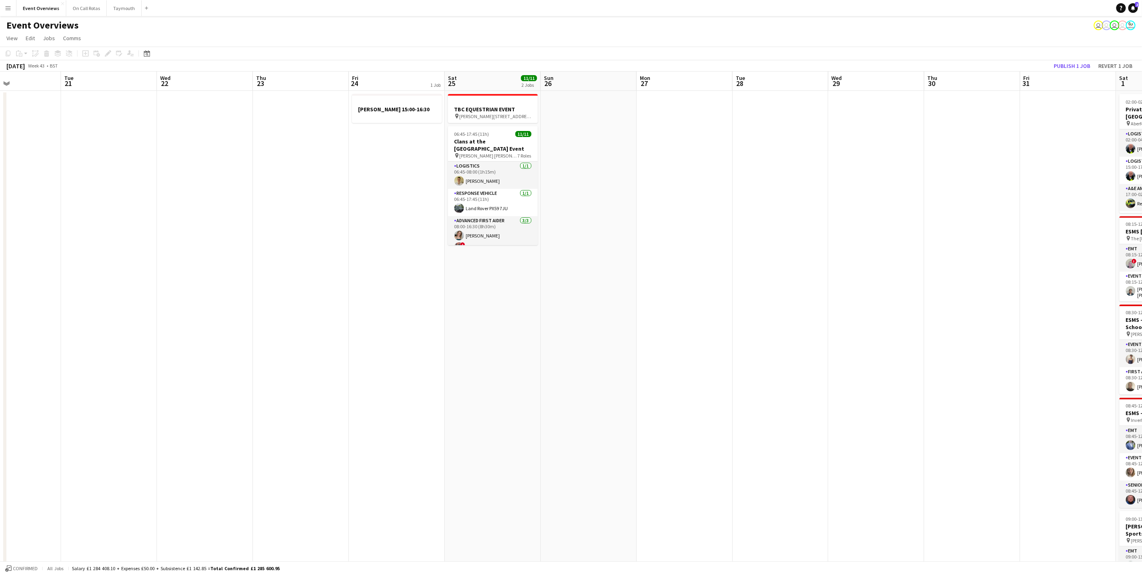
drag, startPoint x: 959, startPoint y: 304, endPoint x: 139, endPoint y: 323, distance: 821.0
click at [139, 323] on app-calendar-viewport "Fri 17 9/9 3 Jobs Sat 18 3/3 1 Job Sun 19 Mon 20 Tue 21 Wed 22 Thu 23 Fri 24 1 …" at bounding box center [571, 404] width 1142 height 667
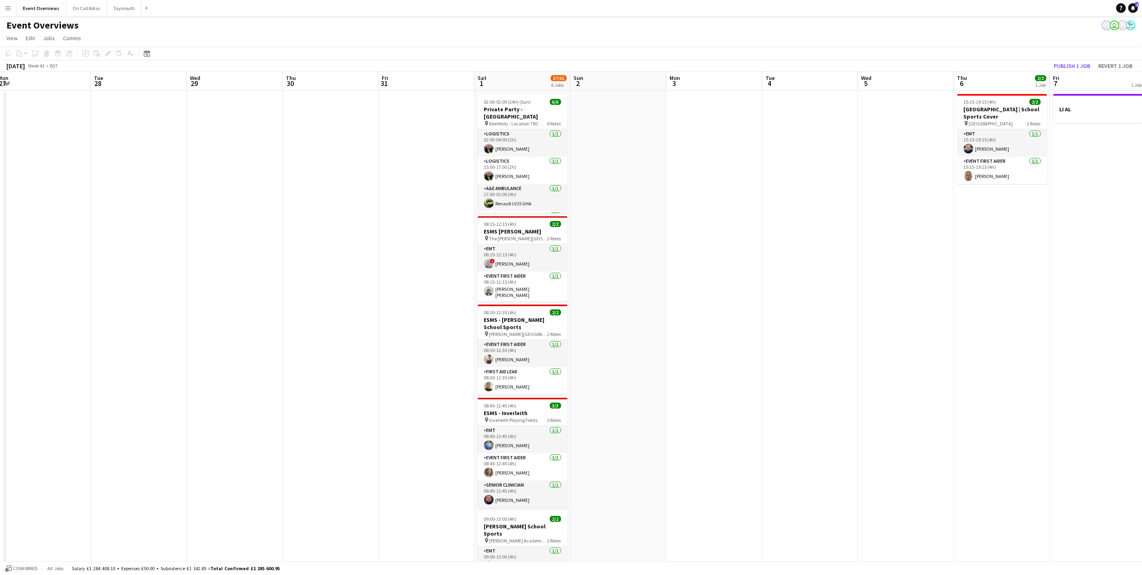
scroll to position [0, 235]
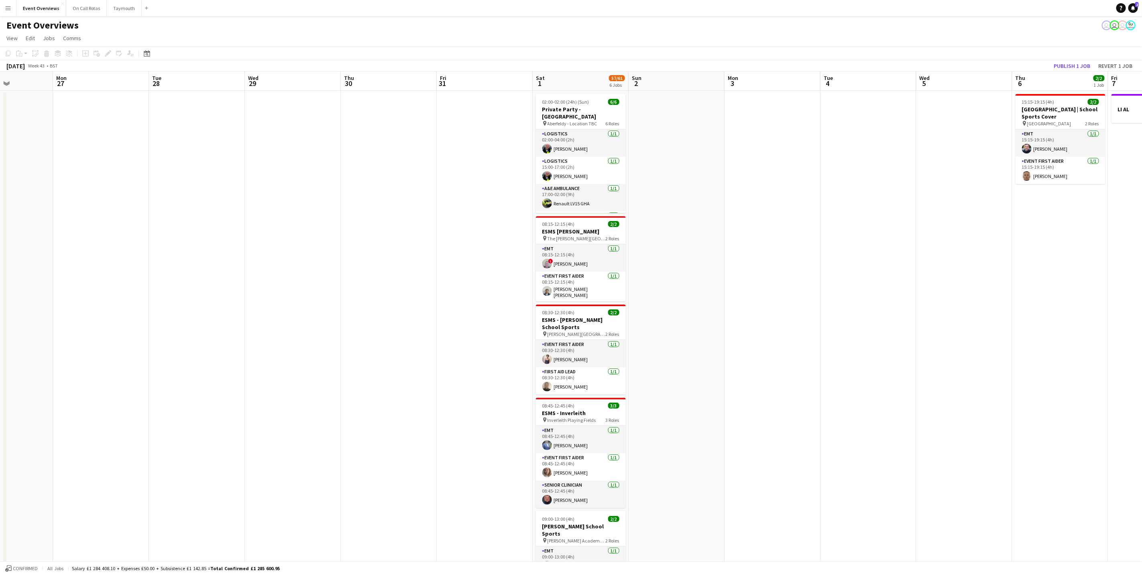
drag, startPoint x: 901, startPoint y: 325, endPoint x: 317, endPoint y: 320, distance: 583.9
click at [317, 320] on app-calendar-viewport "Fri 24 1 Job Sat 25 11/11 2 Jobs Sun 26 Mon 27 Tue 28 Wed 29 Thu 30 Fri 31 Sat …" at bounding box center [571, 404] width 1142 height 667
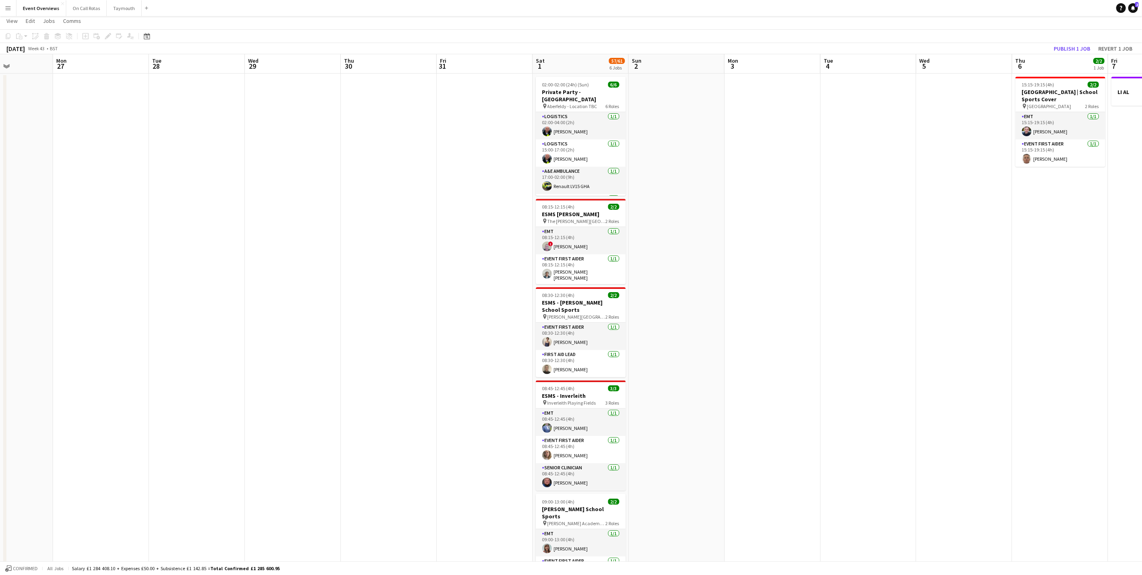
scroll to position [0, 0]
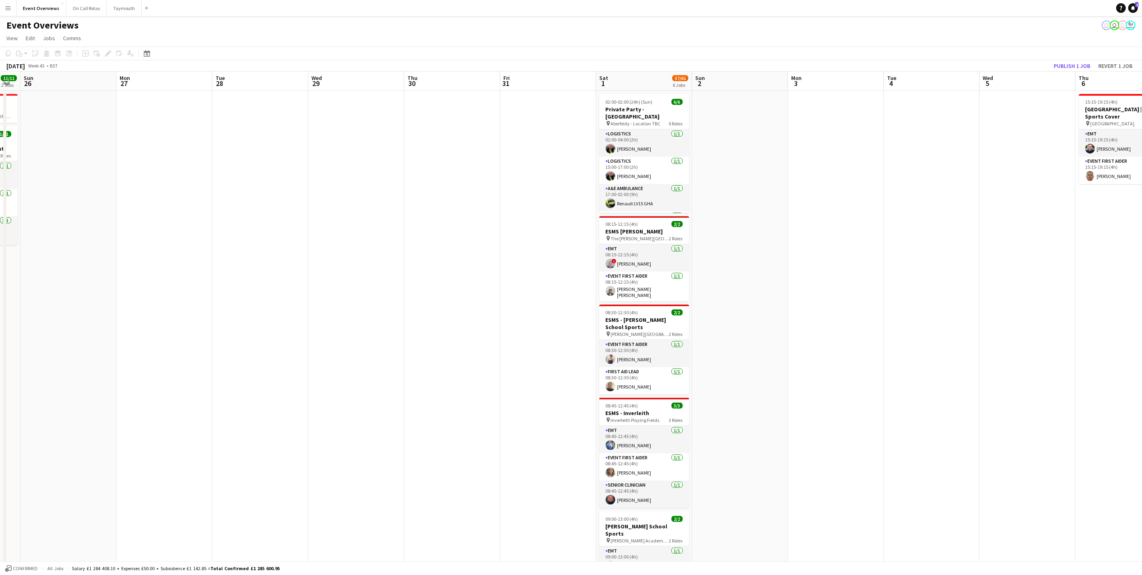
click at [798, 253] on app-calendar-viewport "Fri 24 1 Job Sat 25 11/11 2 Jobs Sun 26 Mon 27 Tue 28 Wed 29 Thu 30 Fri 31 Sat …" at bounding box center [571, 404] width 1142 height 667
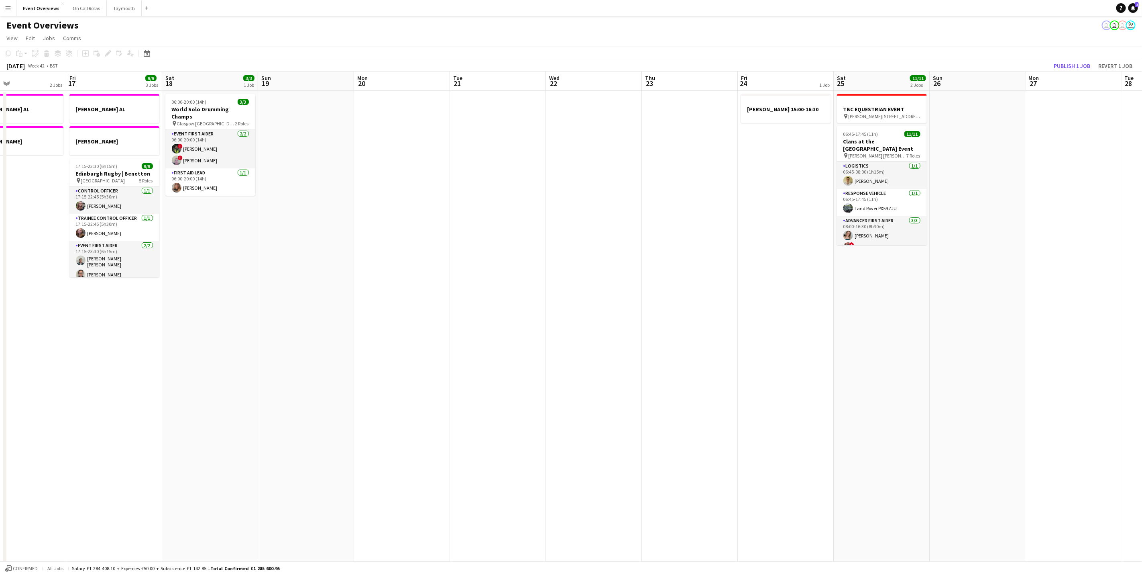
drag, startPoint x: 1119, startPoint y: 233, endPoint x: 723, endPoint y: 279, distance: 398.7
click at [1142, 229] on html "Menu Boards Boards Boards All jobs Status Workforce Workforce My Workforce Recr…" at bounding box center [571, 376] width 1142 height 753
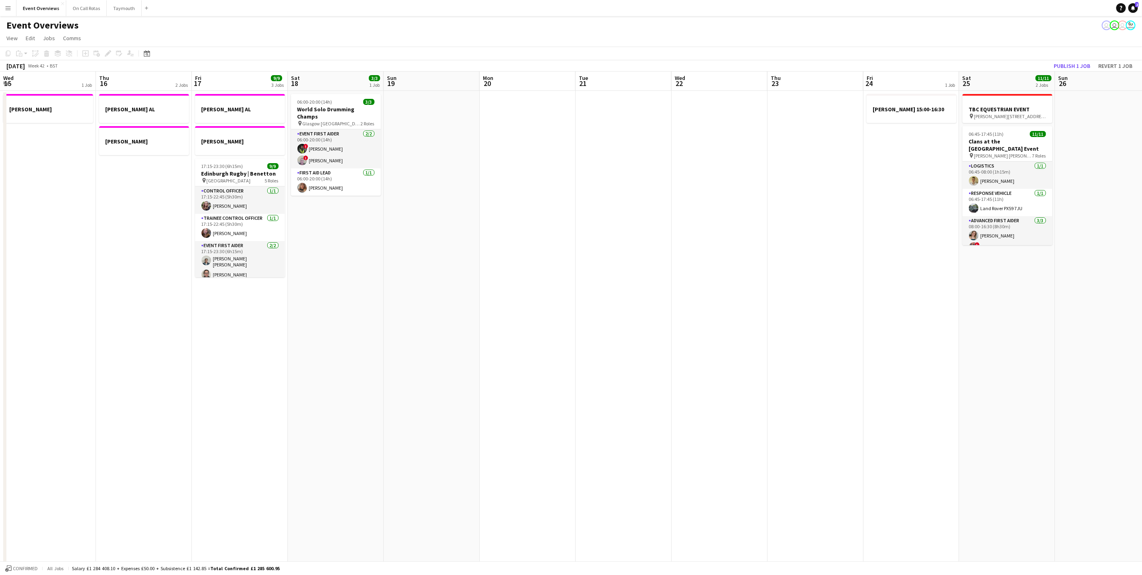
drag, startPoint x: 527, startPoint y: 328, endPoint x: 1084, endPoint y: 277, distance: 559.7
click at [1108, 275] on app-calendar-viewport "Mon 13 1 Job Tue 14 1 Job Wed 15 1 Job Thu 16 2 Jobs Fri 17 9/9 3 Jobs Sat 18 3…" at bounding box center [571, 404] width 1142 height 667
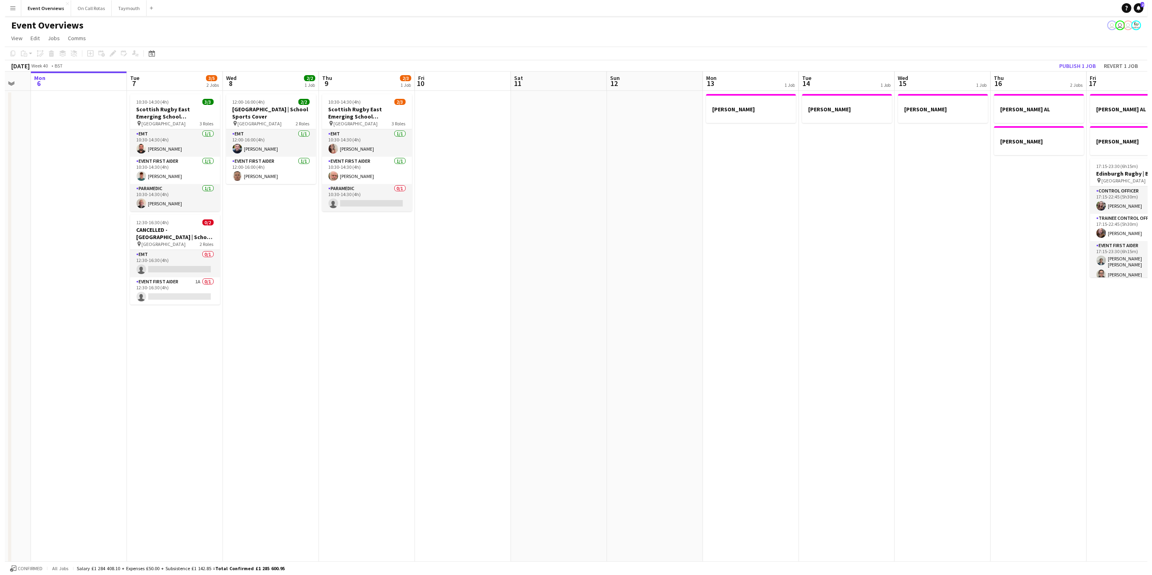
scroll to position [0, 237]
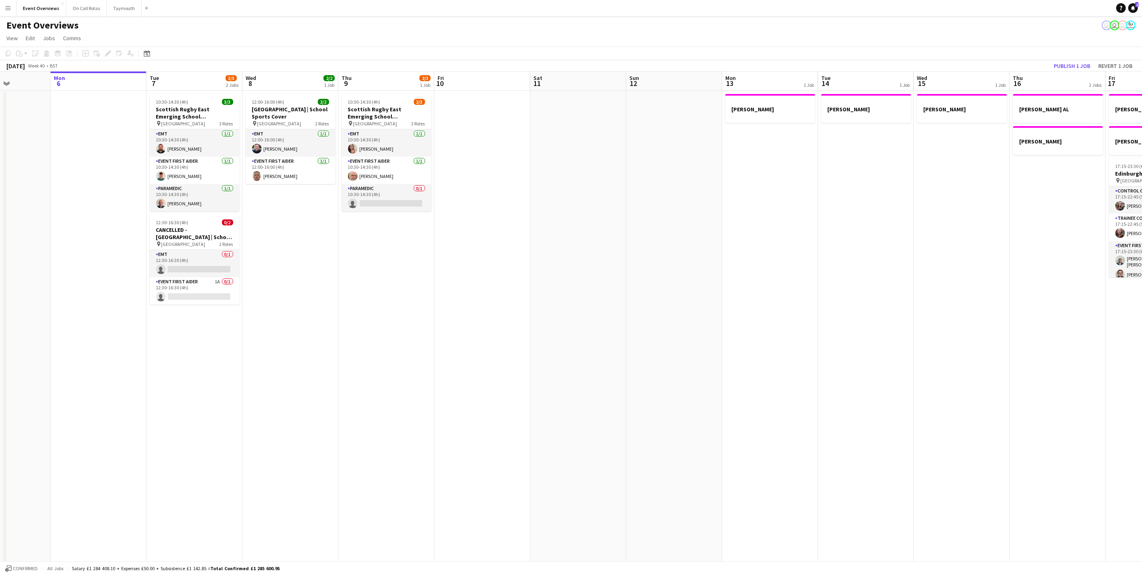
drag, startPoint x: 1172, startPoint y: 263, endPoint x: 783, endPoint y: 293, distance: 389.9
click at [1142, 263] on html "Menu Boards Boards Boards All jobs Status Workforce Workforce My Workforce Recr…" at bounding box center [571, 376] width 1142 height 753
click at [1130, 8] on link "Notifications 2" at bounding box center [1134, 8] width 10 height 10
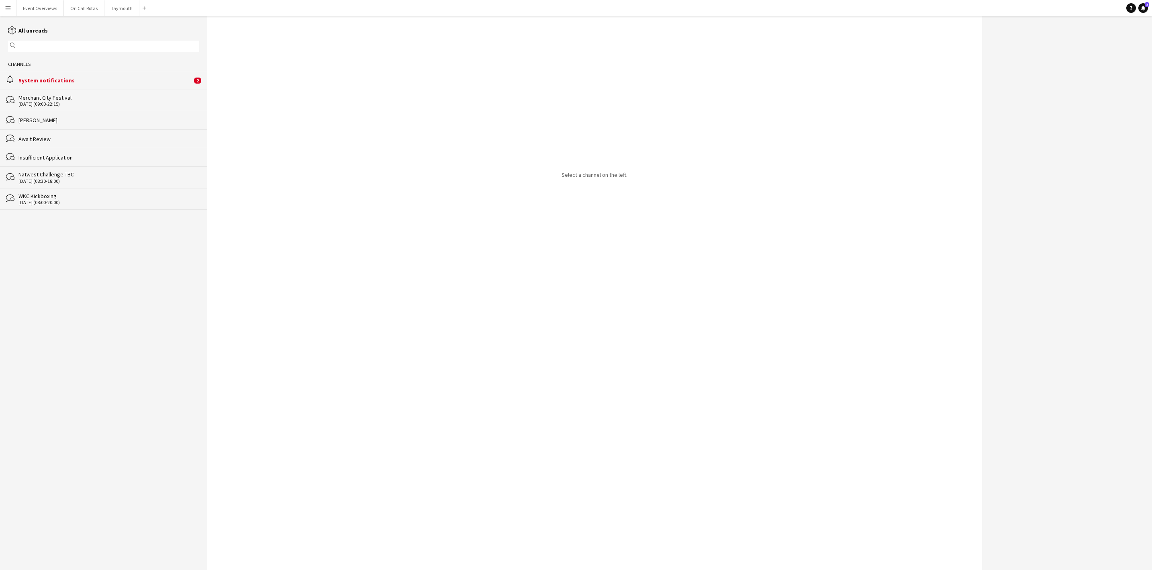
click at [70, 85] on div "alarm System notifications 2" at bounding box center [103, 80] width 207 height 18
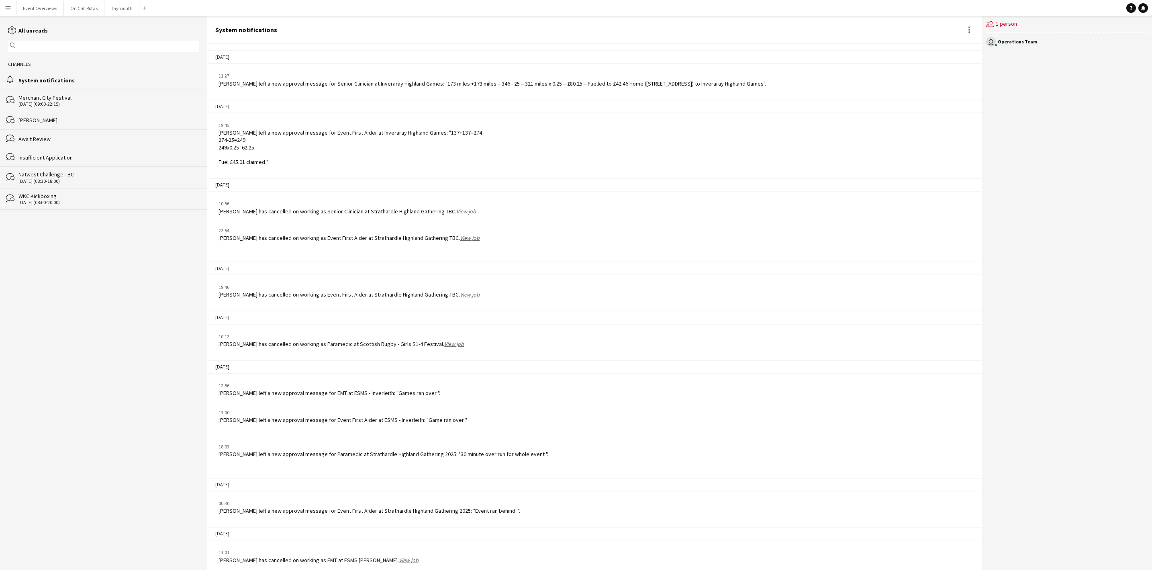
scroll to position [898, 0]
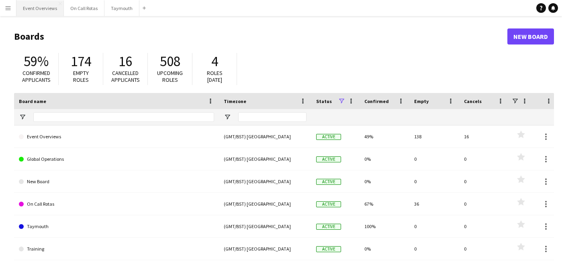
click at [33, 9] on button "Event Overviews Close" at bounding box center [39, 8] width 47 height 16
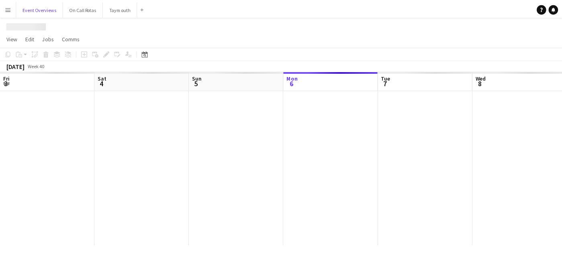
scroll to position [0, 192]
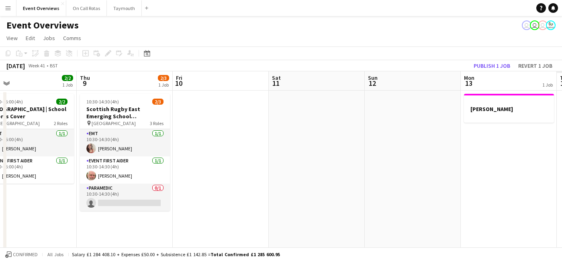
drag, startPoint x: 360, startPoint y: 218, endPoint x: 53, endPoint y: 187, distance: 308.4
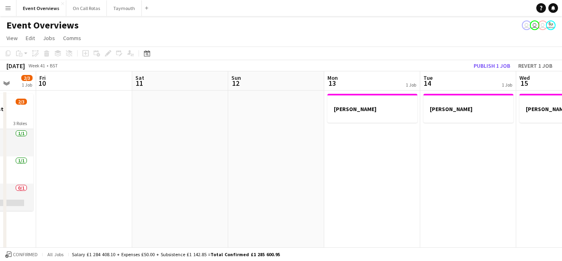
drag, startPoint x: 195, startPoint y: 165, endPoint x: -90, endPoint y: 160, distance: 284.4
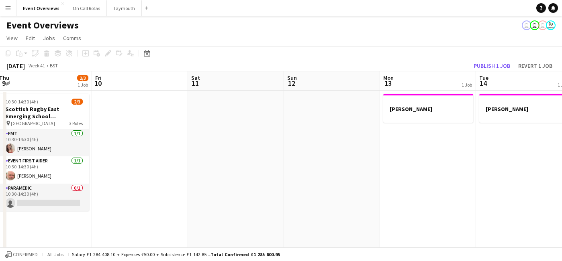
drag, startPoint x: 175, startPoint y: 179, endPoint x: -137, endPoint y: 181, distance: 312.0
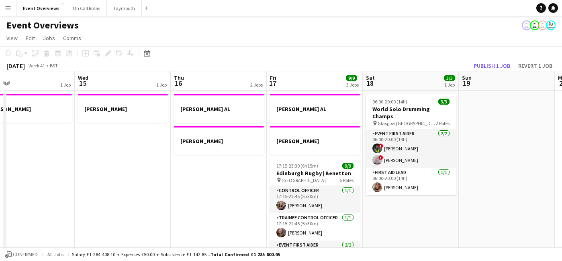
drag, startPoint x: 398, startPoint y: 172, endPoint x: 162, endPoint y: 184, distance: 236.0
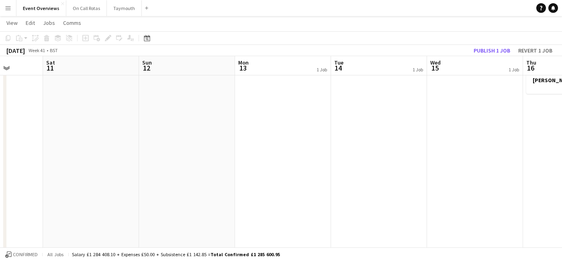
drag, startPoint x: 394, startPoint y: 188, endPoint x: 318, endPoint y: 178, distance: 76.1
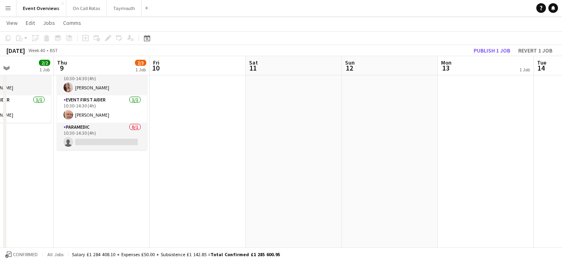
drag, startPoint x: 330, startPoint y: 184, endPoint x: 109, endPoint y: 175, distance: 220.7
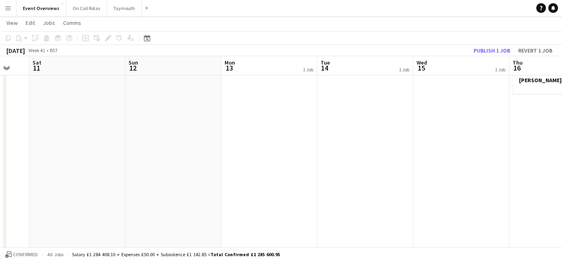
scroll to position [0, 314]
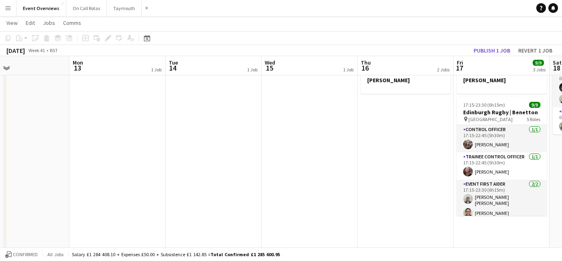
drag, startPoint x: 369, startPoint y: 180, endPoint x: -16, endPoint y: 175, distance: 385.1
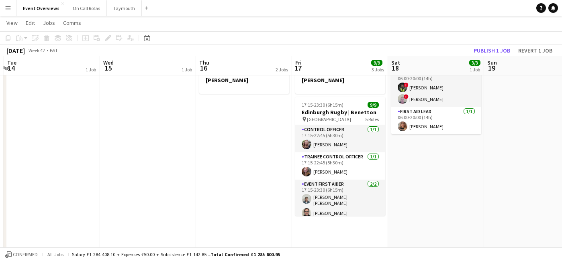
scroll to position [0, 306]
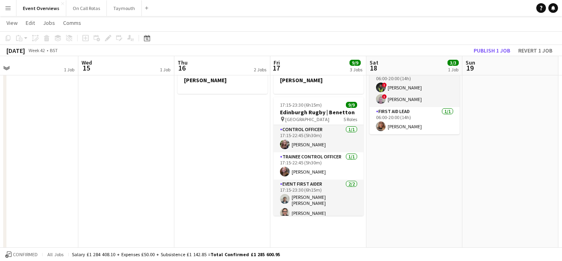
drag, startPoint x: 254, startPoint y: 179, endPoint x: 194, endPoint y: 179, distance: 60.6
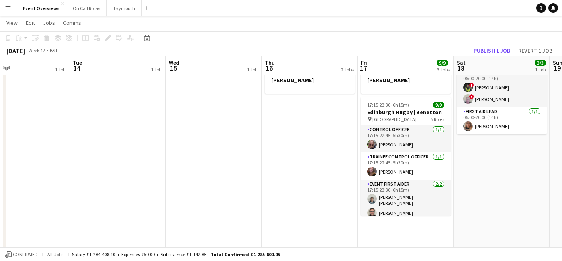
scroll to position [0, 289]
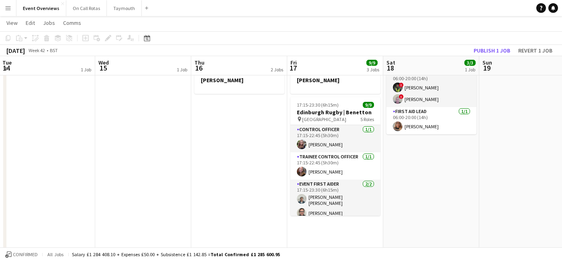
drag, startPoint x: 424, startPoint y: 180, endPoint x: 157, endPoint y: 171, distance: 266.8
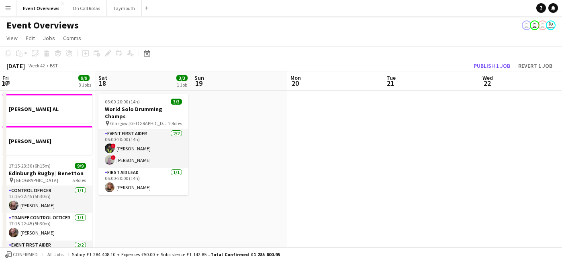
scroll to position [0, 232]
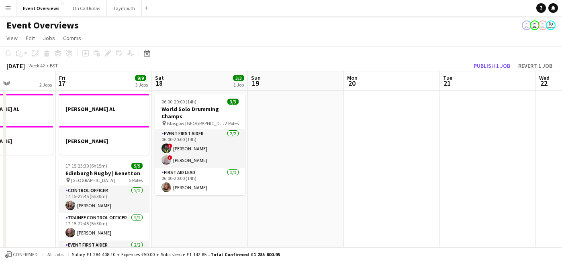
drag, startPoint x: 164, startPoint y: 203, endPoint x: 220, endPoint y: 203, distance: 56.6
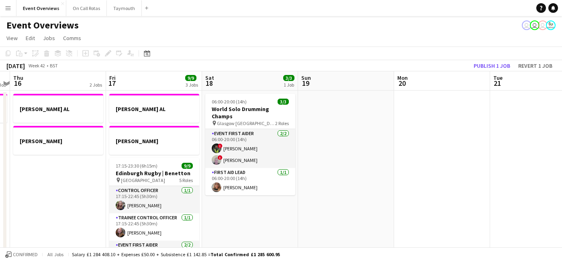
scroll to position [0, 169]
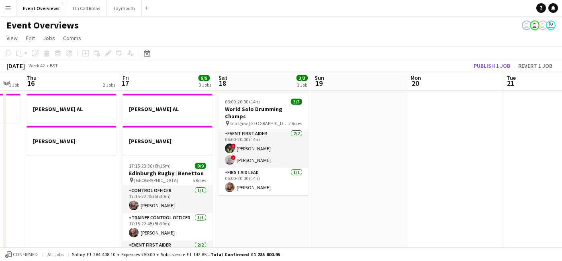
drag, startPoint x: 291, startPoint y: 209, endPoint x: 445, endPoint y: 195, distance: 155.2
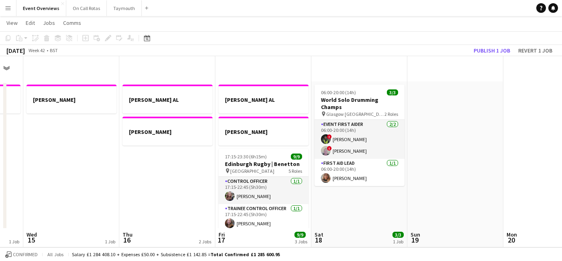
scroll to position [0, 0]
